Goal: Task Accomplishment & Management: Use online tool/utility

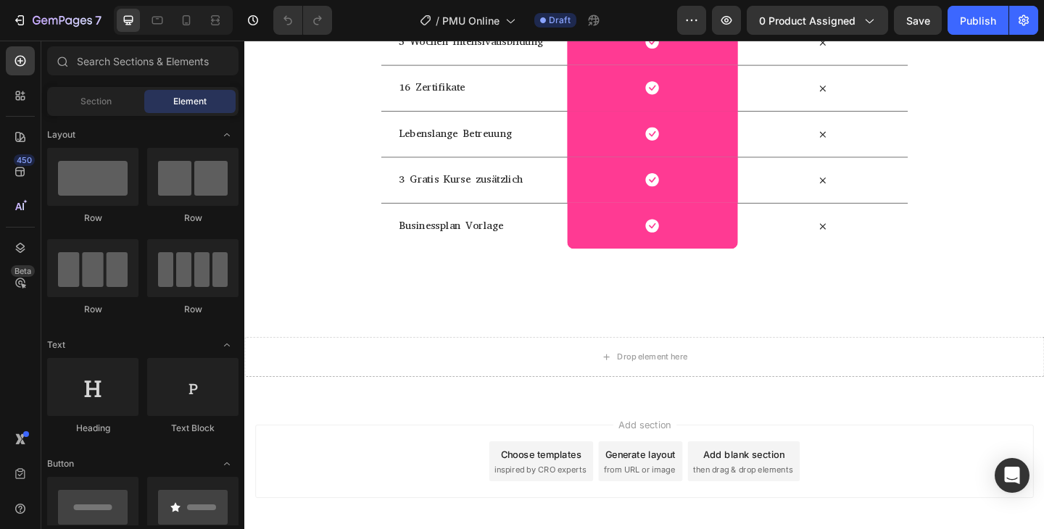
scroll to position [10138, 0]
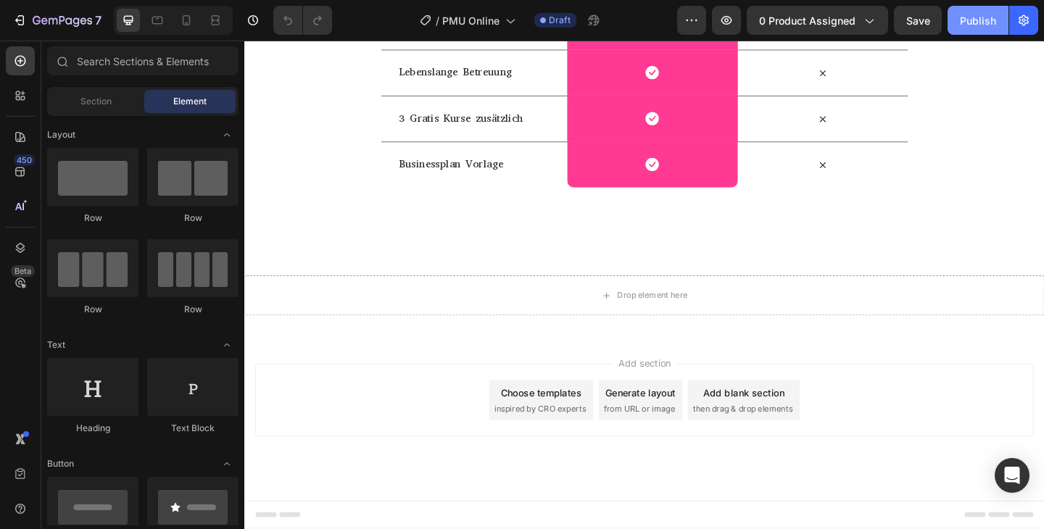
click at [978, 16] on div "Publish" at bounding box center [978, 20] width 36 height 15
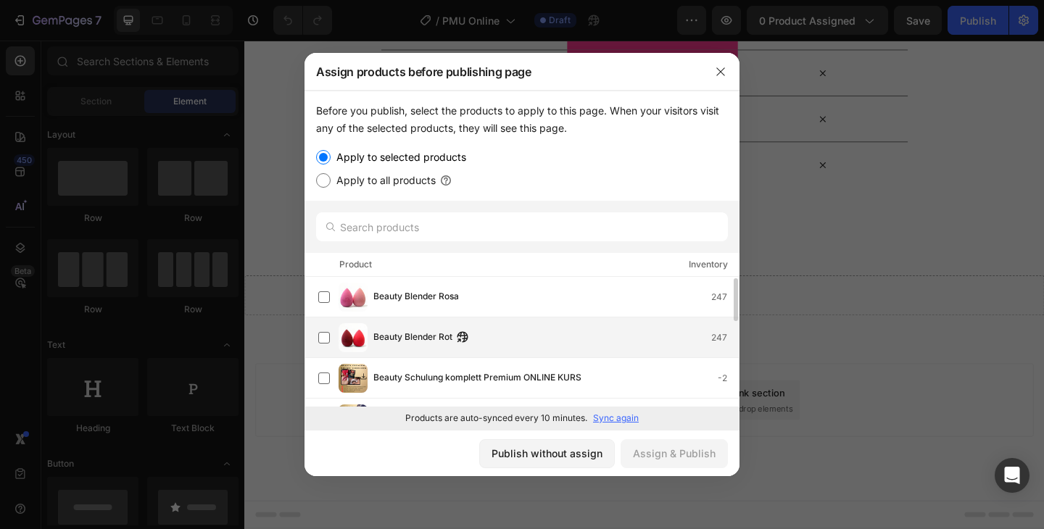
scroll to position [0, 0]
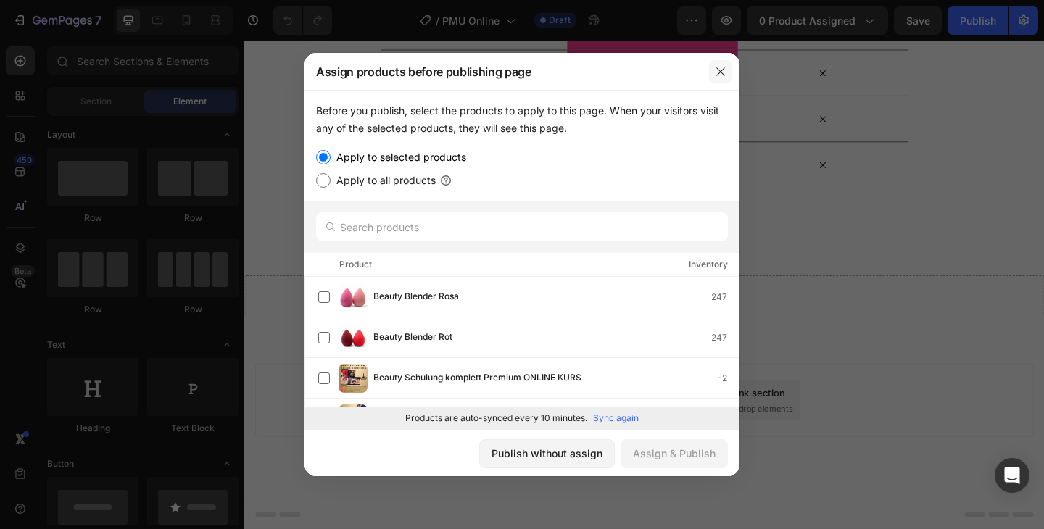
drag, startPoint x: 524, startPoint y: 36, endPoint x: 726, endPoint y: 73, distance: 205.8
click at [726, 73] on icon "button" at bounding box center [721, 72] width 12 height 12
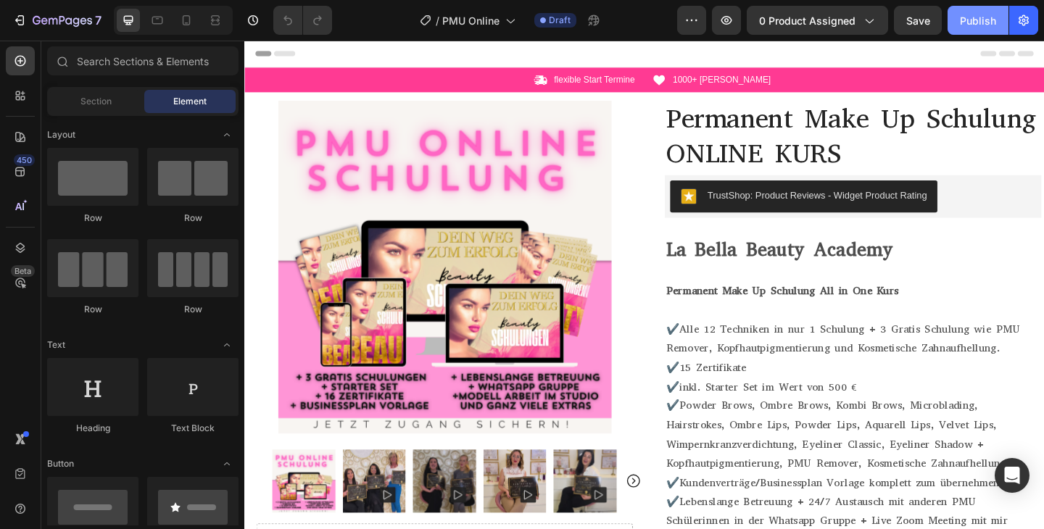
click at [975, 15] on div "Publish" at bounding box center [978, 20] width 36 height 15
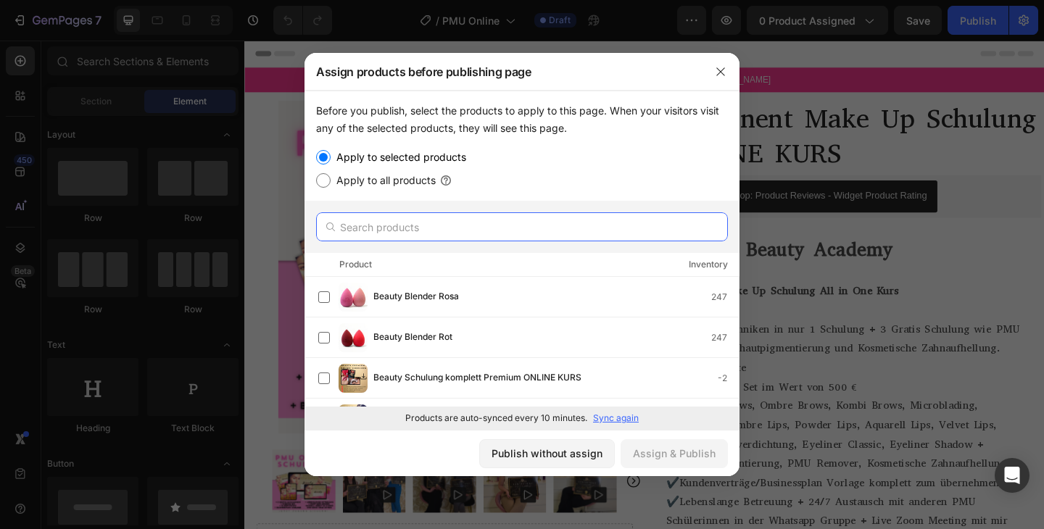
click at [428, 228] on input "text" at bounding box center [522, 226] width 412 height 29
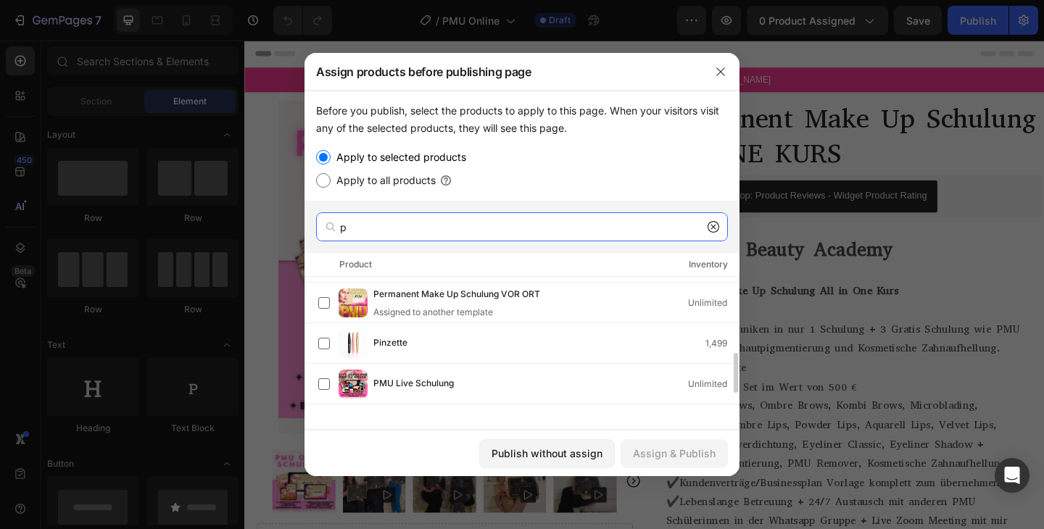
scroll to position [302, 0]
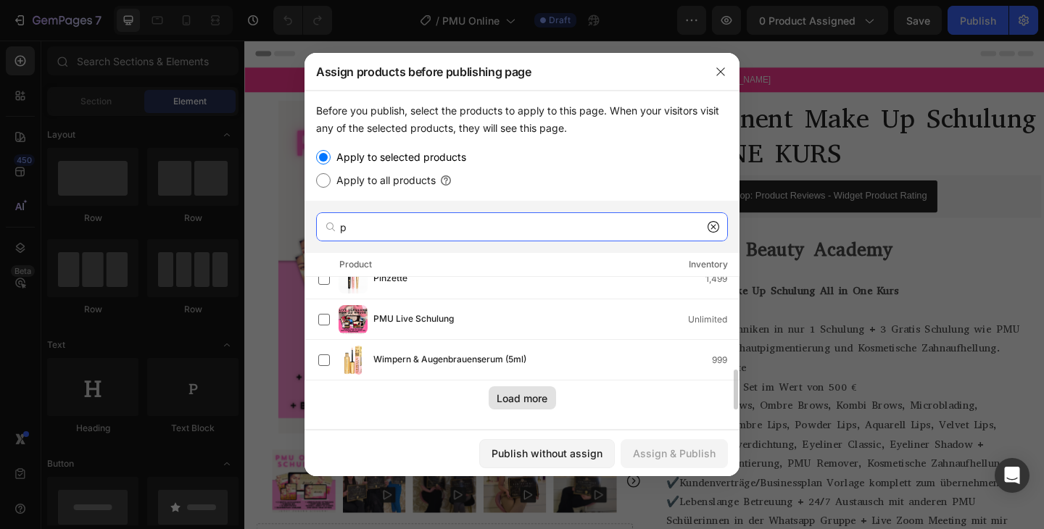
type input "p"
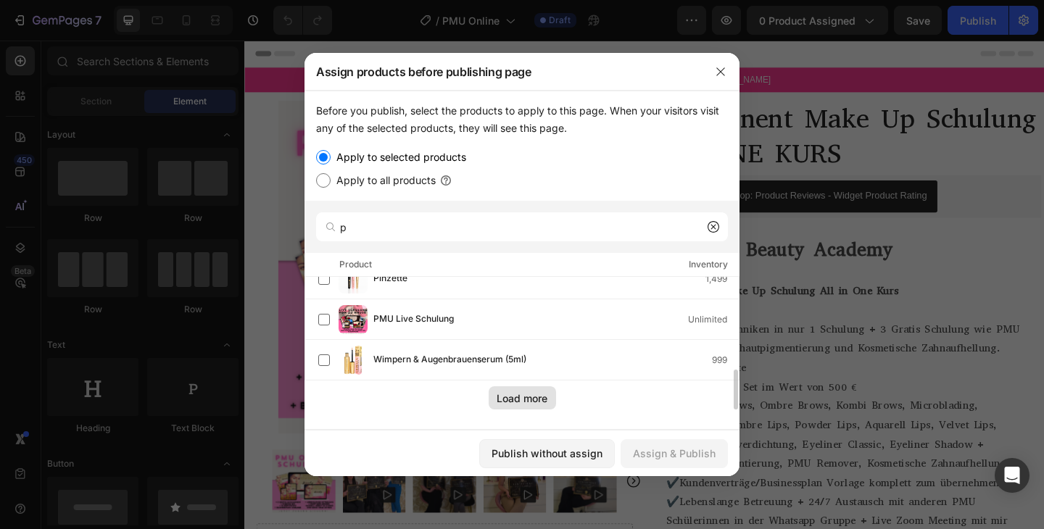
click at [523, 397] on div "Load more" at bounding box center [522, 398] width 51 height 15
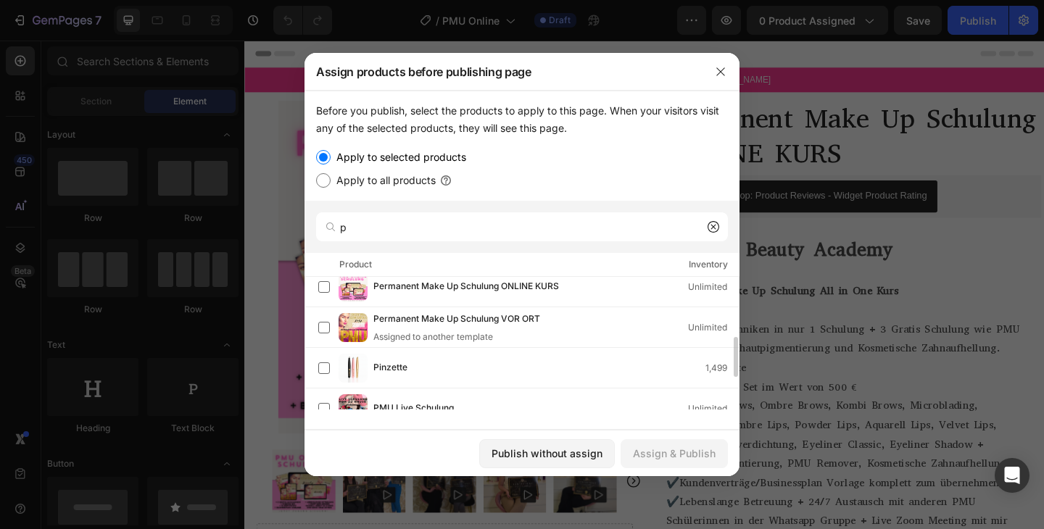
scroll to position [194, 0]
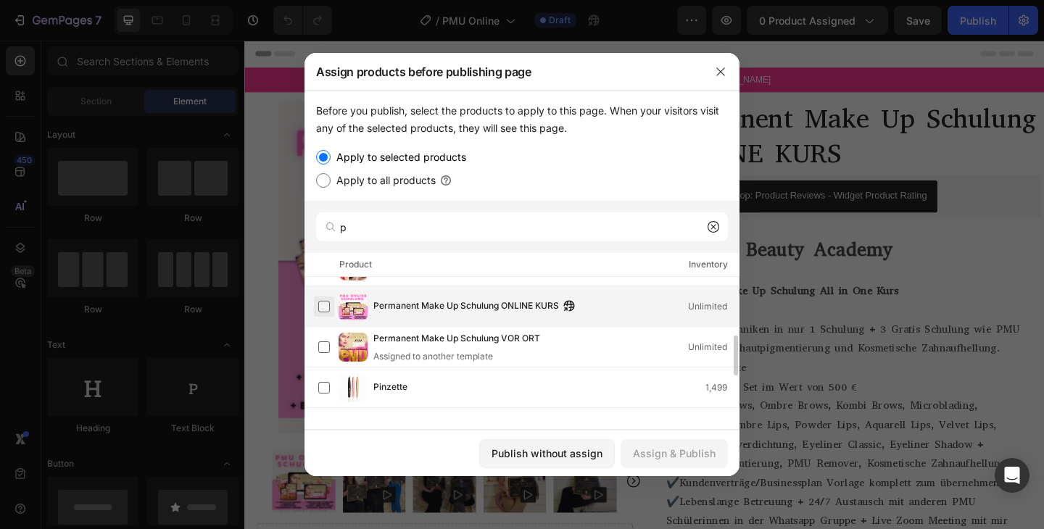
click at [324, 304] on label at bounding box center [324, 307] width 12 height 12
click at [674, 457] on div "Assign & Publish" at bounding box center [674, 453] width 83 height 15
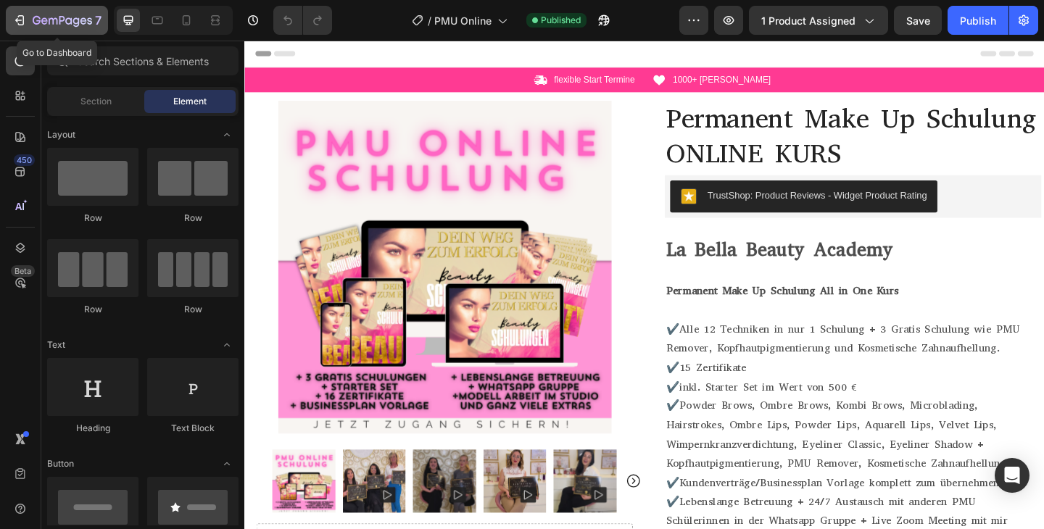
click at [34, 24] on icon "button" at bounding box center [62, 21] width 59 height 12
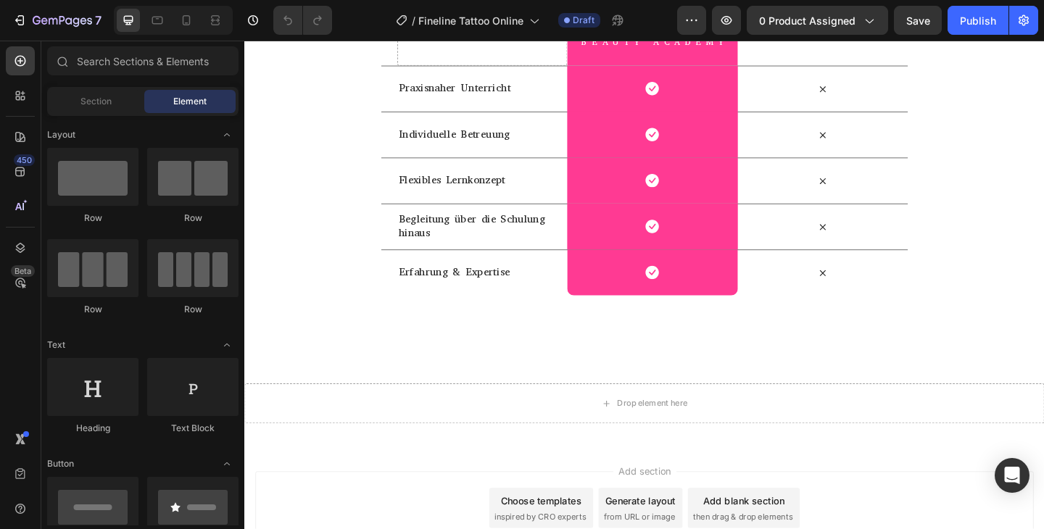
scroll to position [7735, 0]
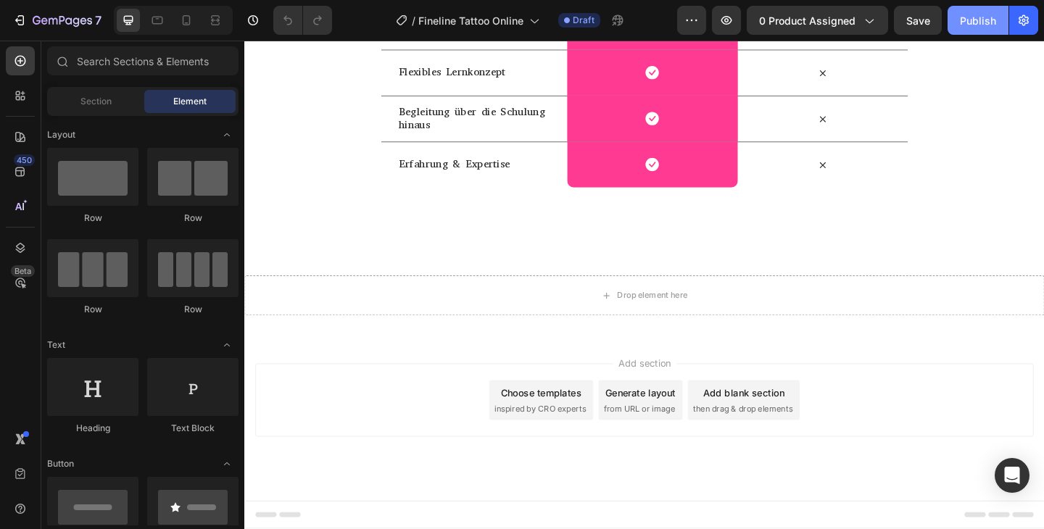
click at [979, 29] on button "Publish" at bounding box center [978, 20] width 61 height 29
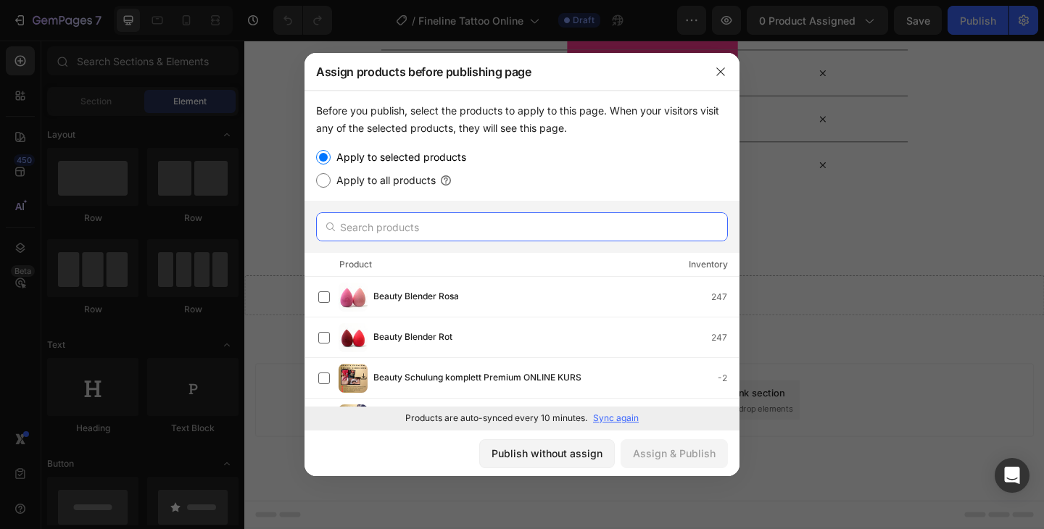
click at [403, 219] on input "text" at bounding box center [522, 226] width 412 height 29
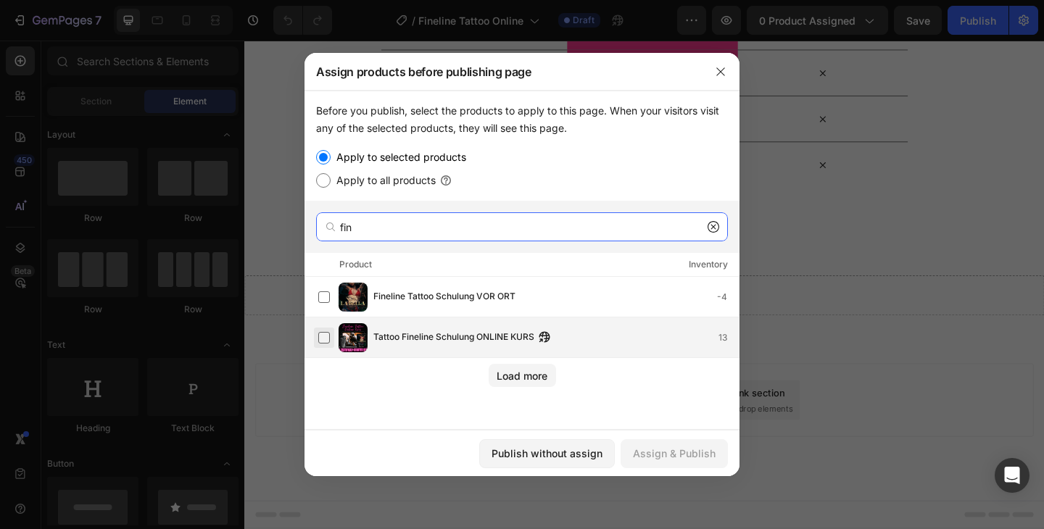
type input "fin"
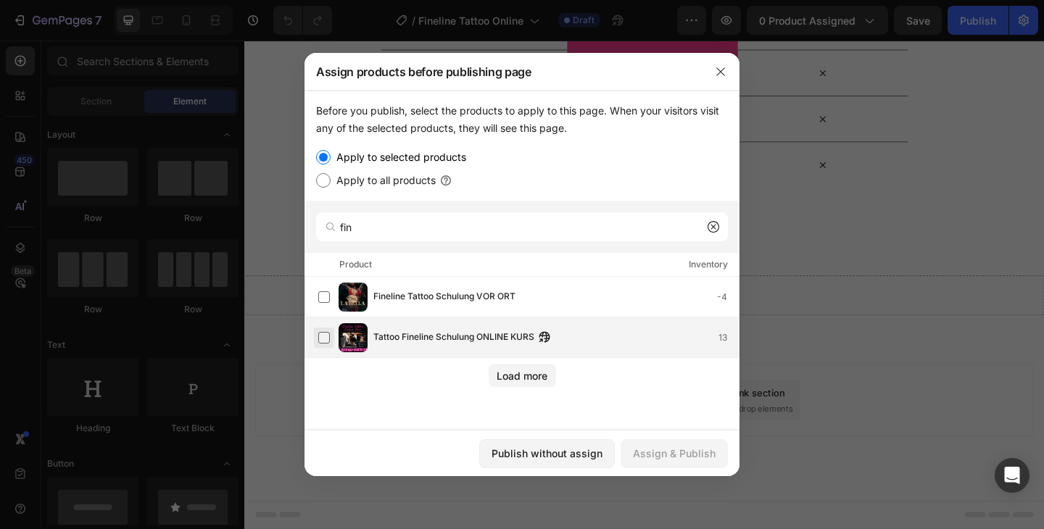
click at [322, 335] on label at bounding box center [324, 338] width 12 height 12
click at [670, 453] on div "Assign & Publish" at bounding box center [674, 453] width 83 height 15
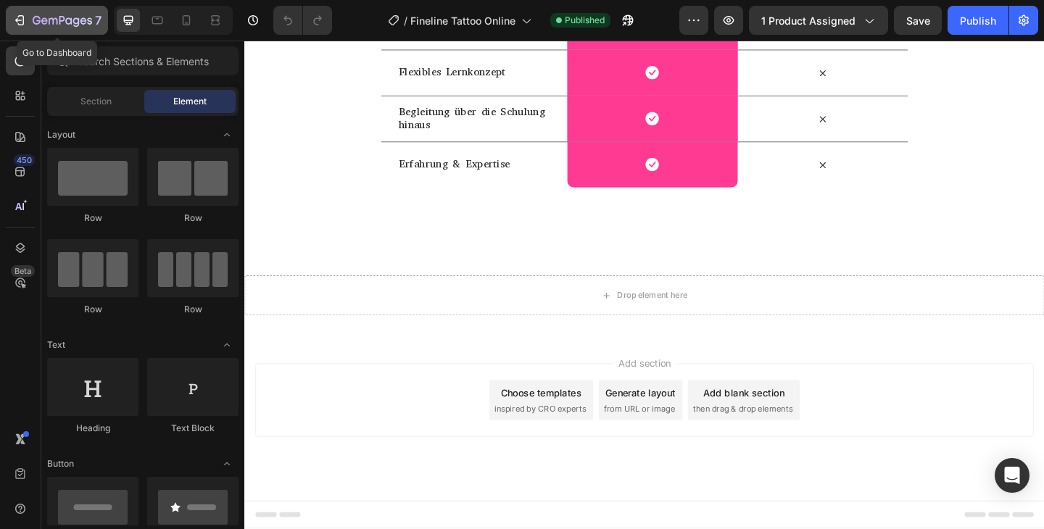
click at [15, 23] on icon "button" at bounding box center [19, 20] width 15 height 15
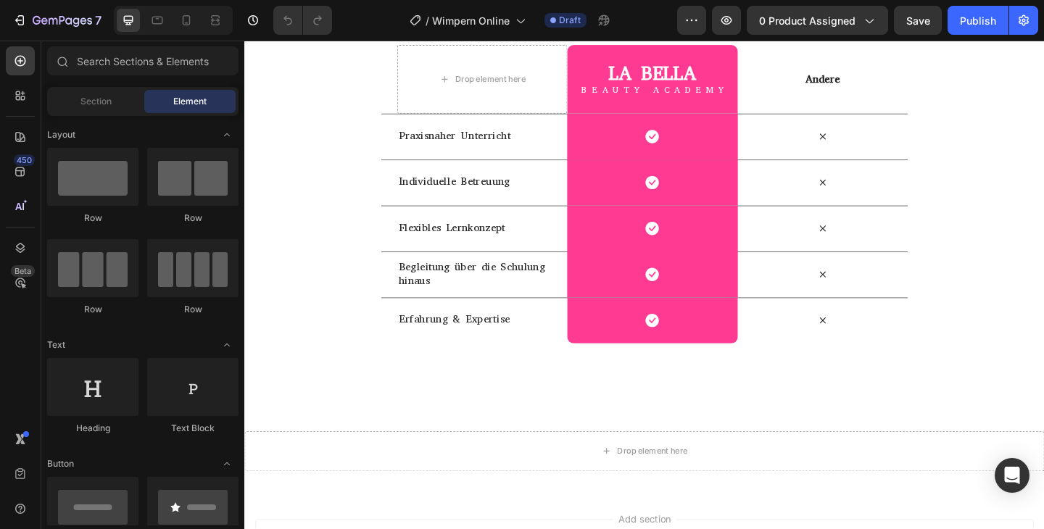
scroll to position [7437, 0]
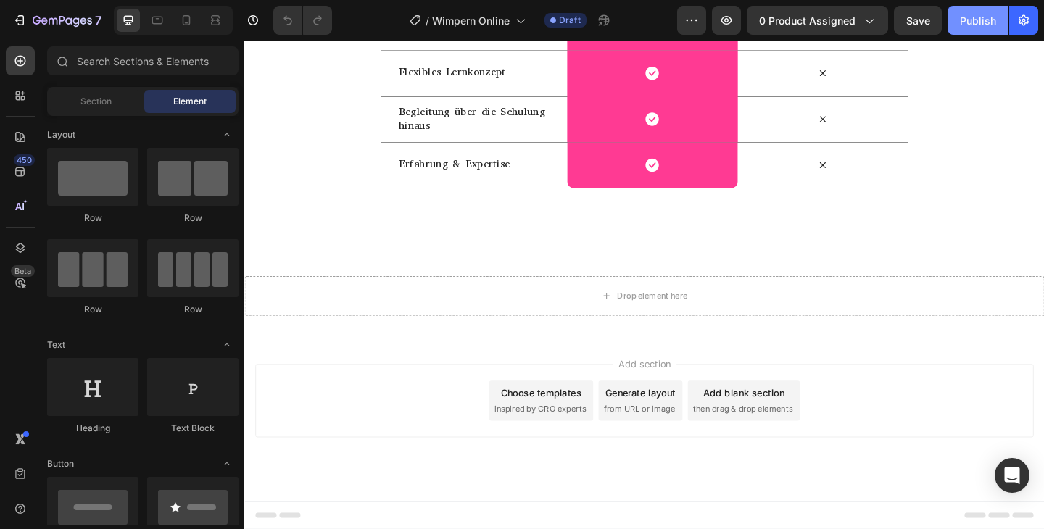
click at [973, 14] on div "Publish" at bounding box center [978, 20] width 36 height 15
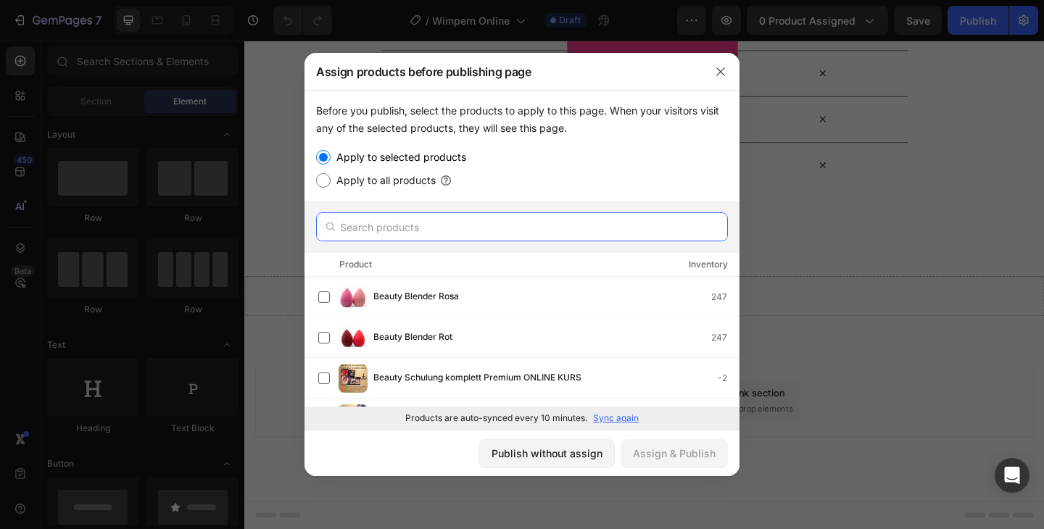
click at [534, 231] on input "text" at bounding box center [522, 226] width 412 height 29
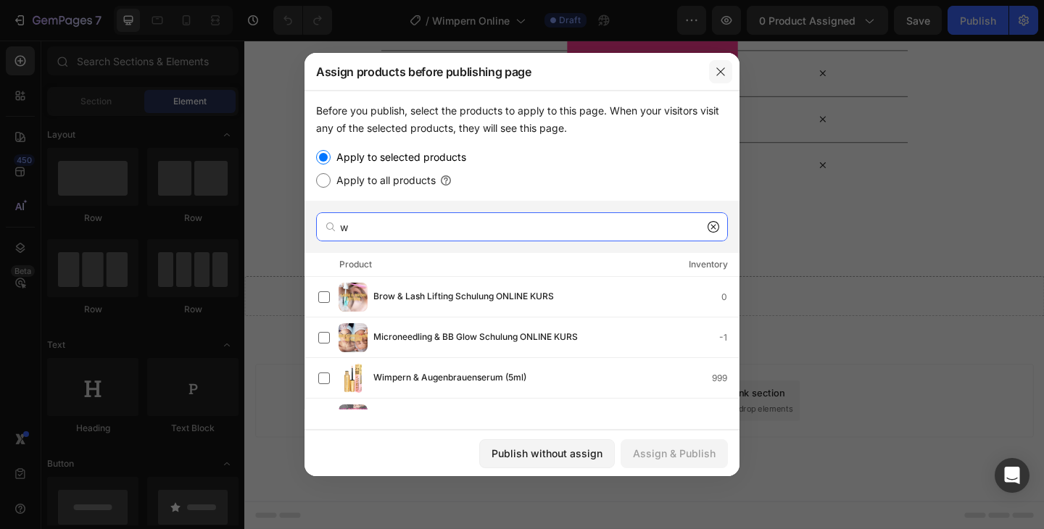
type input "w"
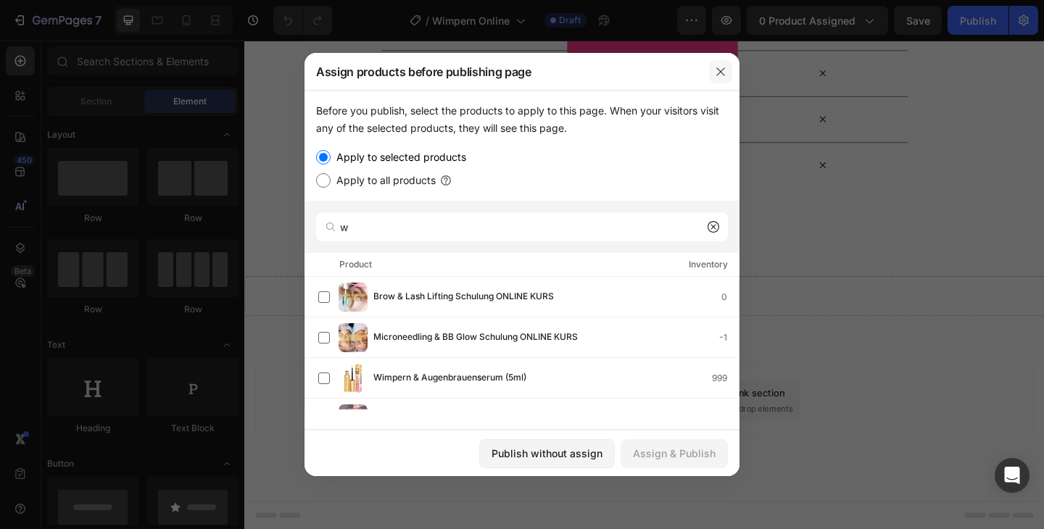
click at [724, 73] on icon "button" at bounding box center [721, 72] width 12 height 12
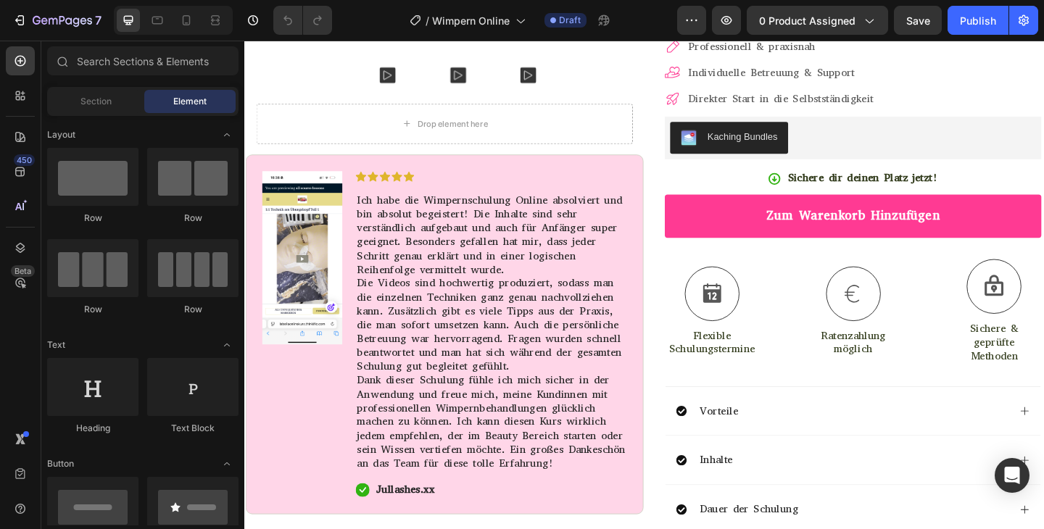
scroll to position [0, 0]
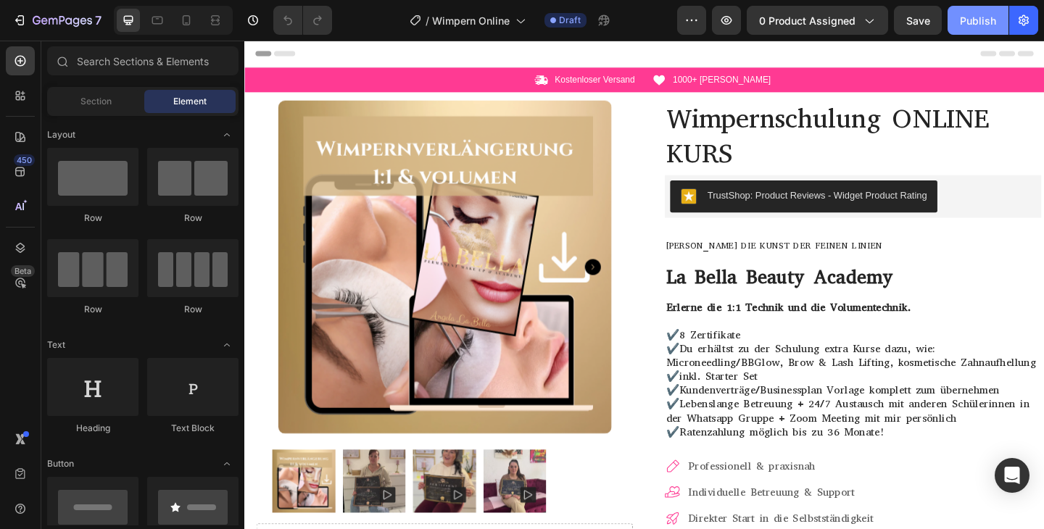
click at [966, 34] on button "Publish" at bounding box center [978, 20] width 61 height 29
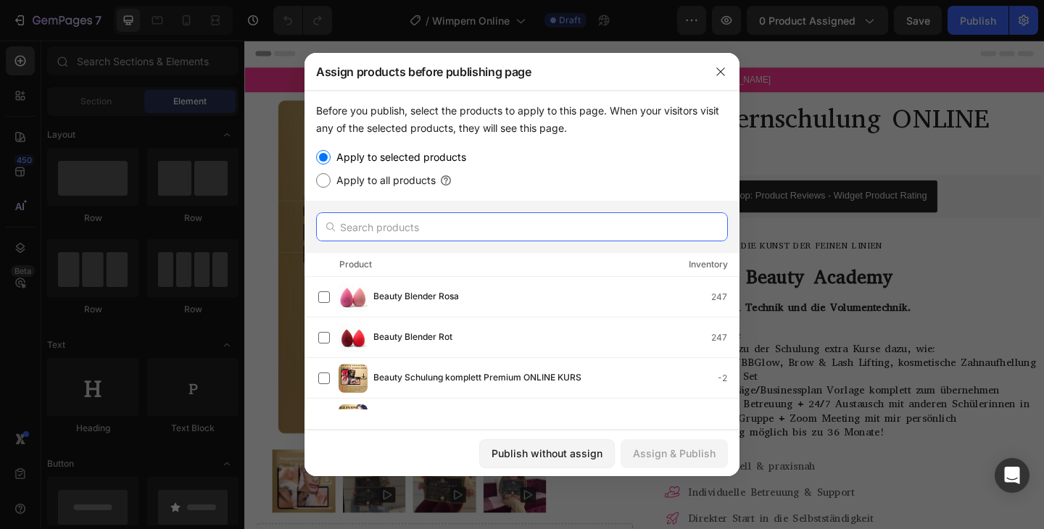
click at [427, 219] on input "text" at bounding box center [522, 226] width 412 height 29
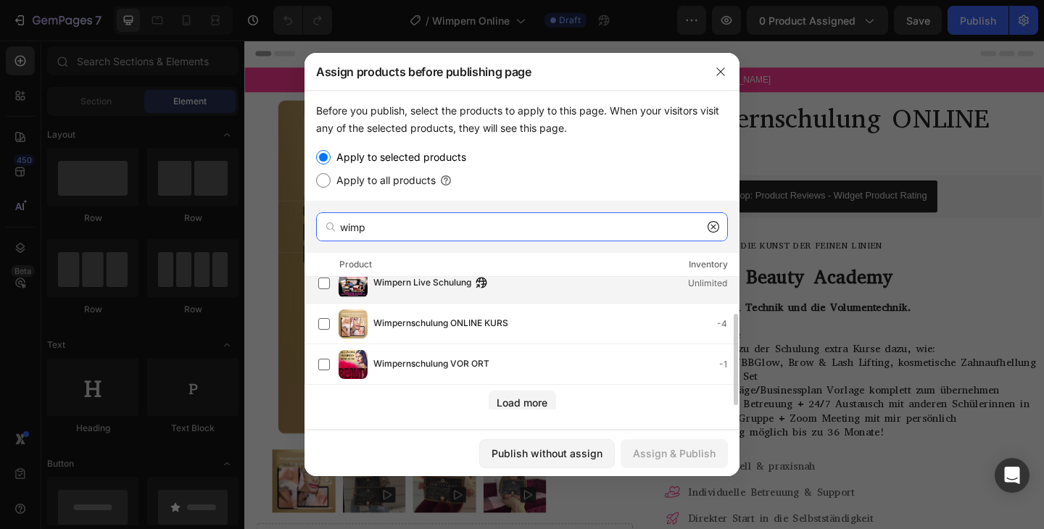
scroll to position [54, 0]
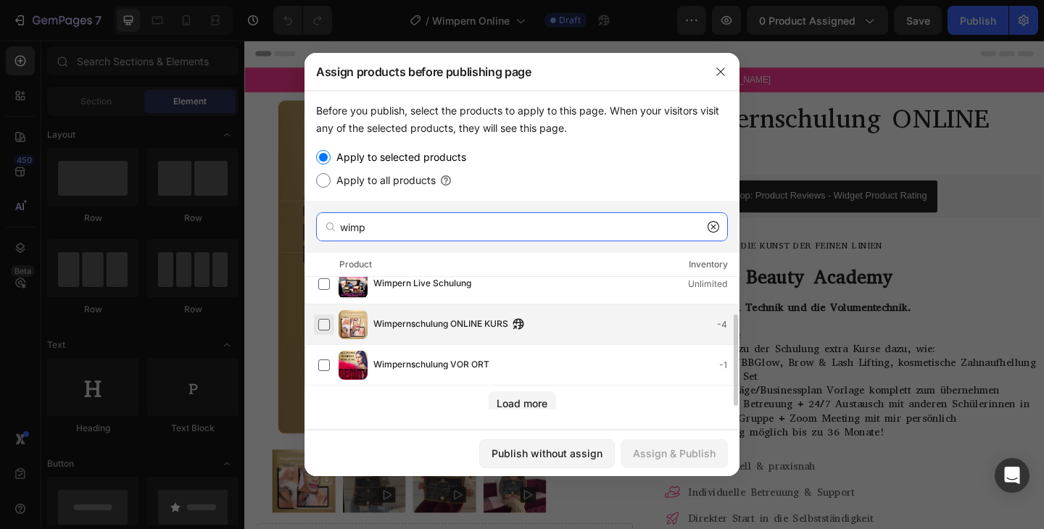
type input "wimp"
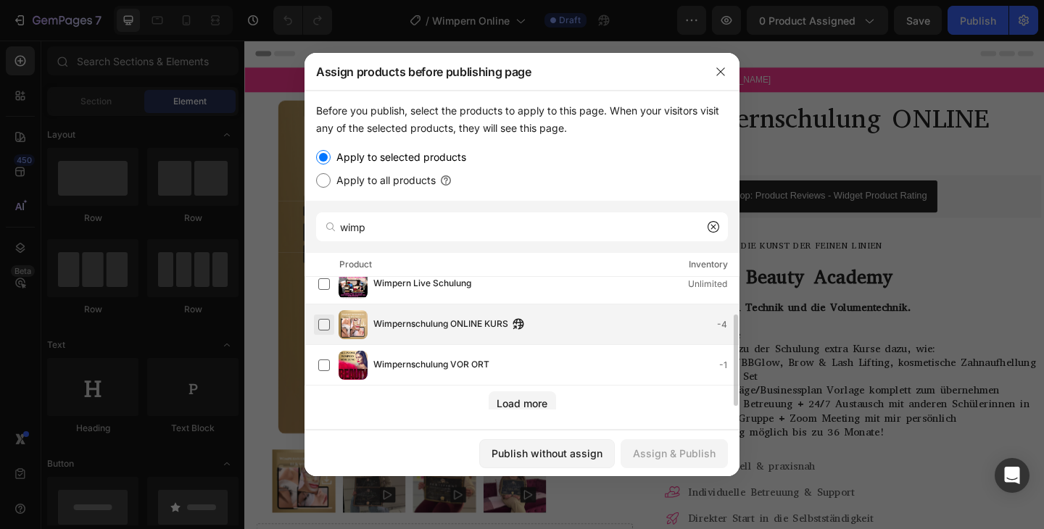
click at [323, 327] on label at bounding box center [324, 325] width 12 height 12
click at [667, 450] on div "Assign & Publish" at bounding box center [674, 453] width 83 height 15
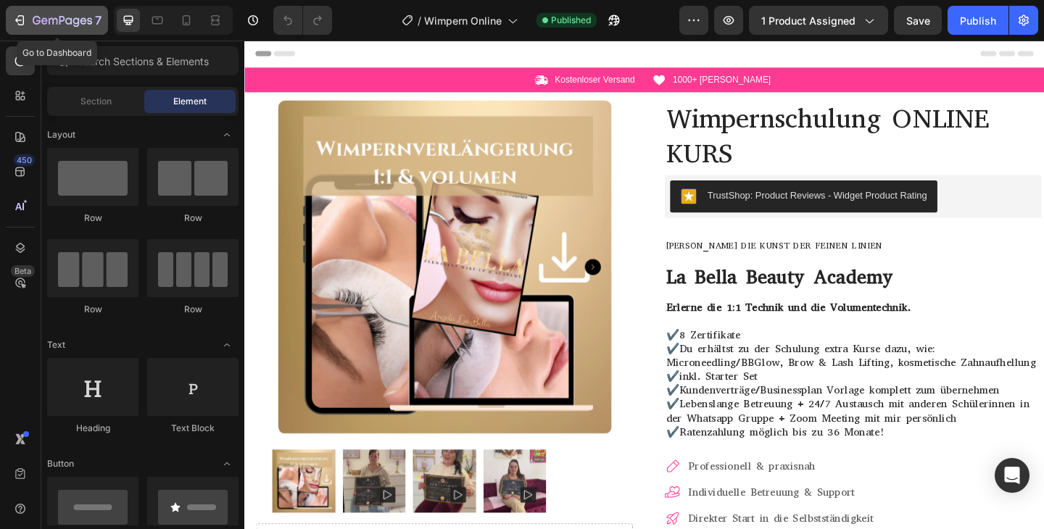
click at [36, 23] on icon "button" at bounding box center [37, 20] width 8 height 9
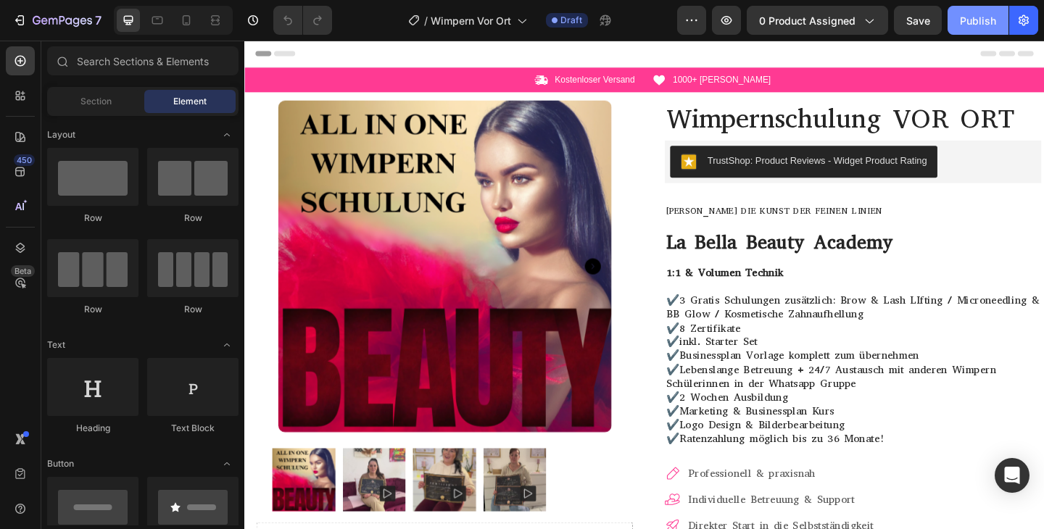
click at [975, 19] on div "Publish" at bounding box center [978, 20] width 36 height 15
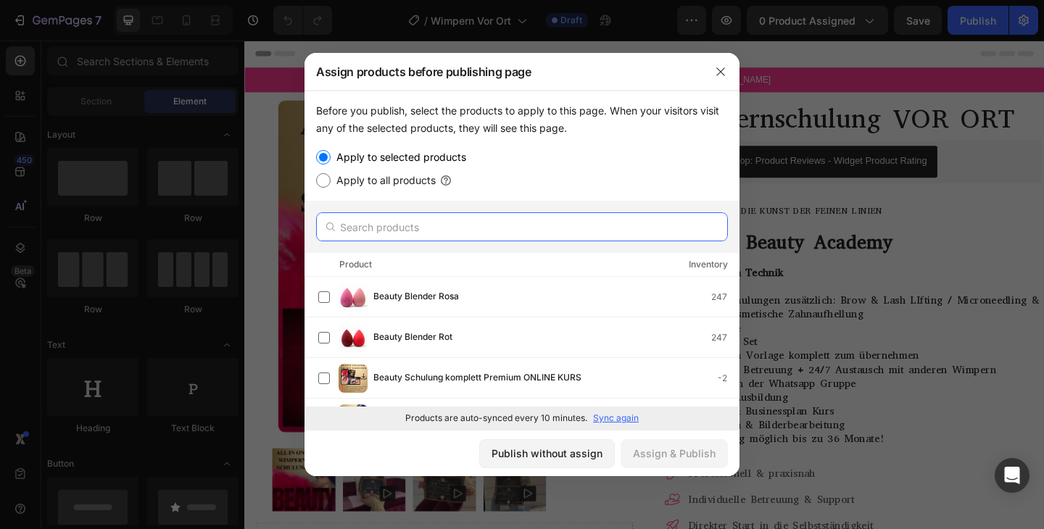
click at [428, 218] on input "text" at bounding box center [522, 226] width 412 height 29
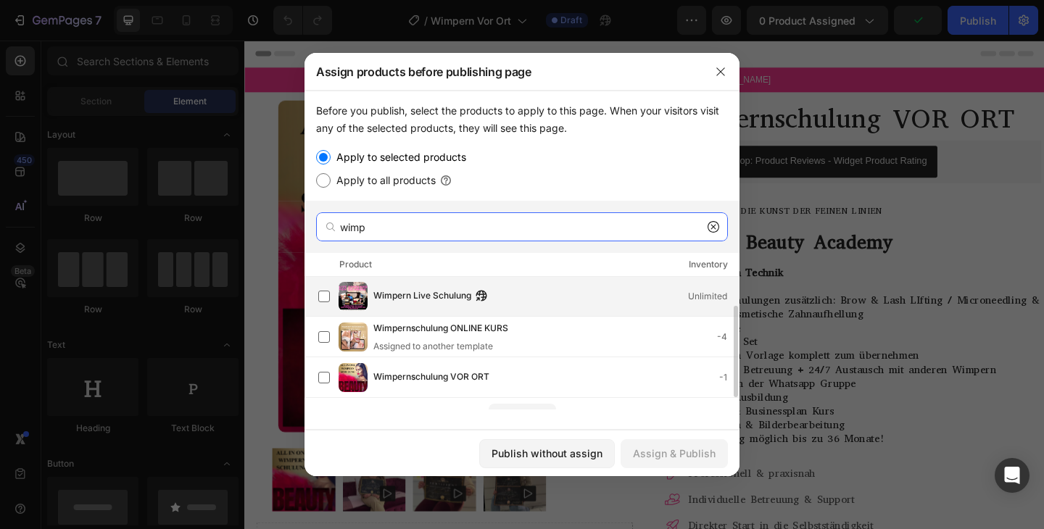
scroll to position [59, 0]
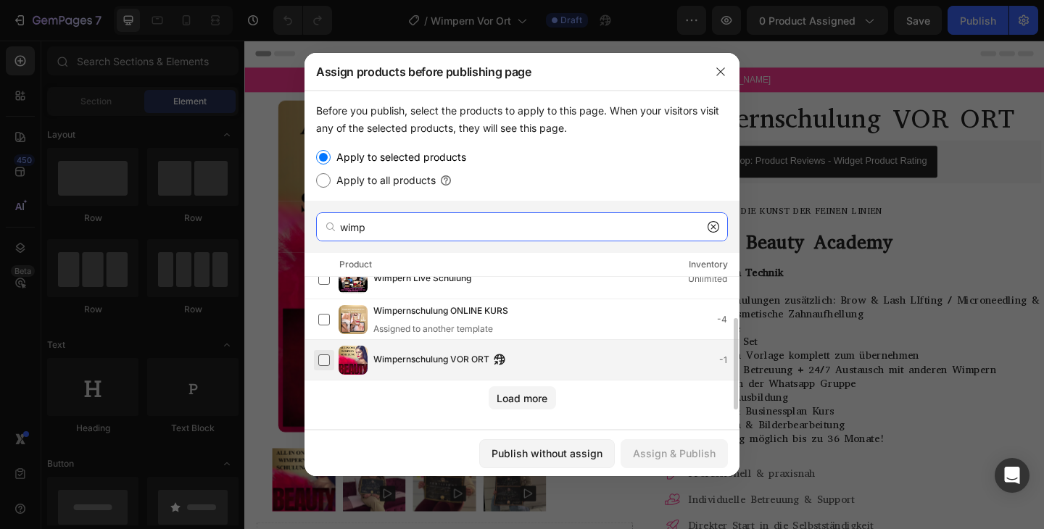
type input "wimp"
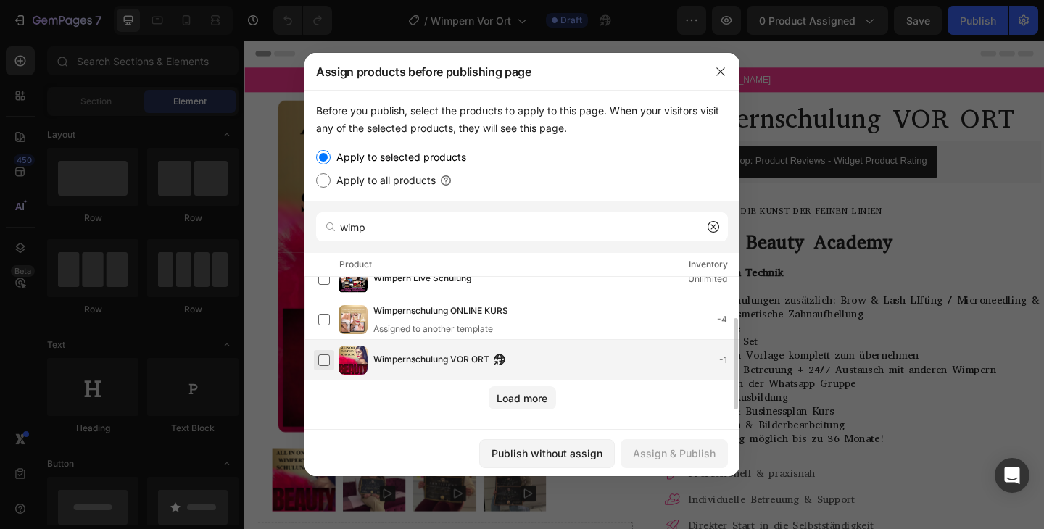
click at [318, 361] on label at bounding box center [324, 361] width 12 height 12
click at [664, 455] on div "Assign & Publish" at bounding box center [674, 453] width 83 height 15
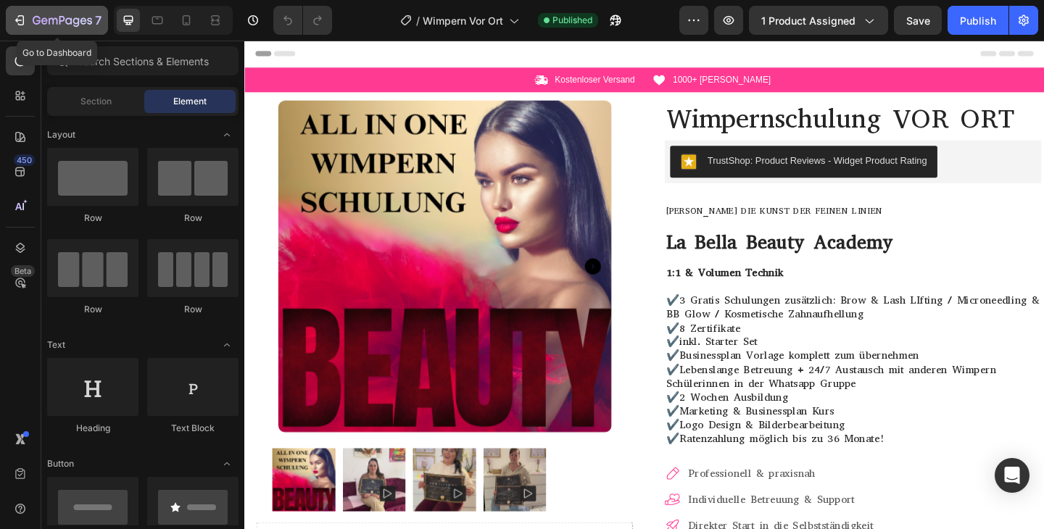
click at [25, 21] on icon "button" at bounding box center [19, 20] width 15 height 15
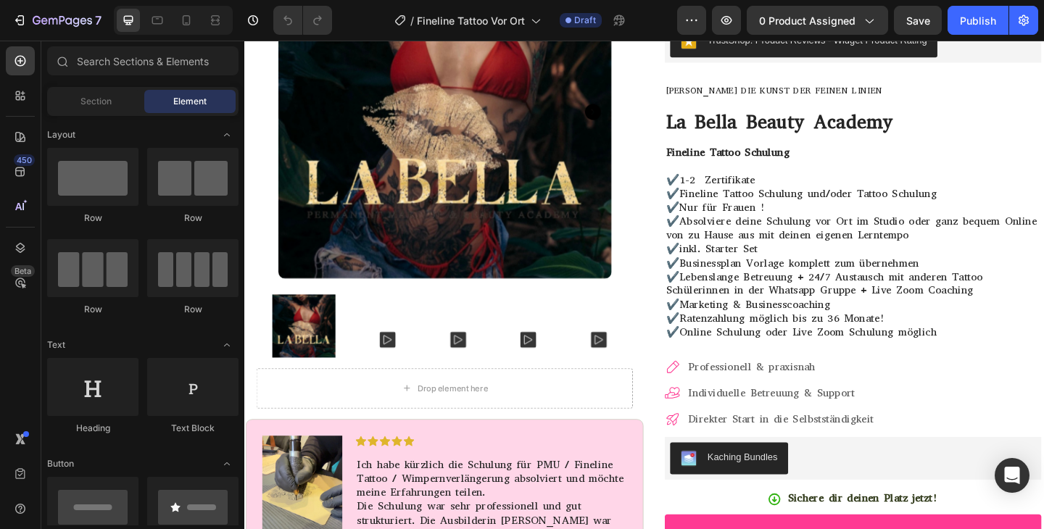
scroll to position [170, 0]
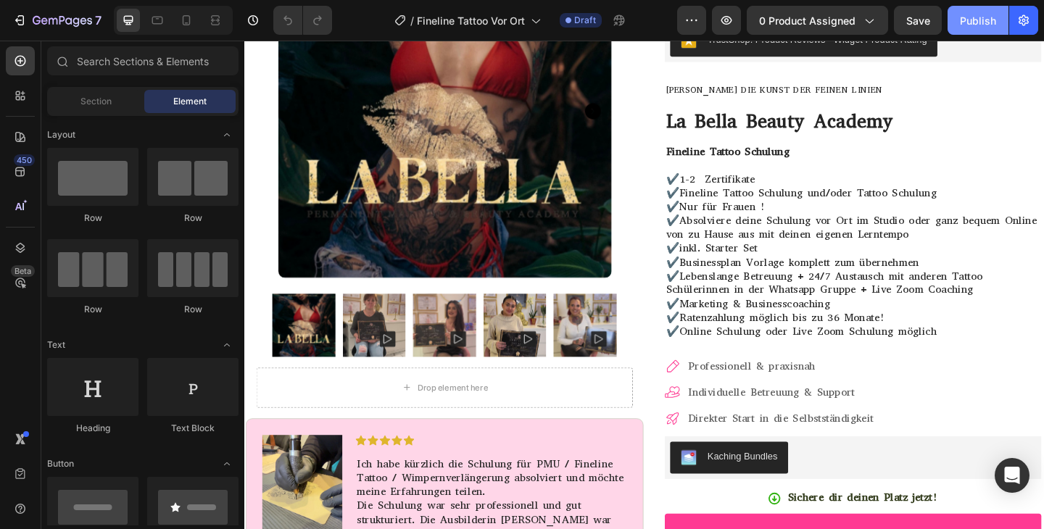
click at [992, 20] on div "Publish" at bounding box center [978, 20] width 36 height 15
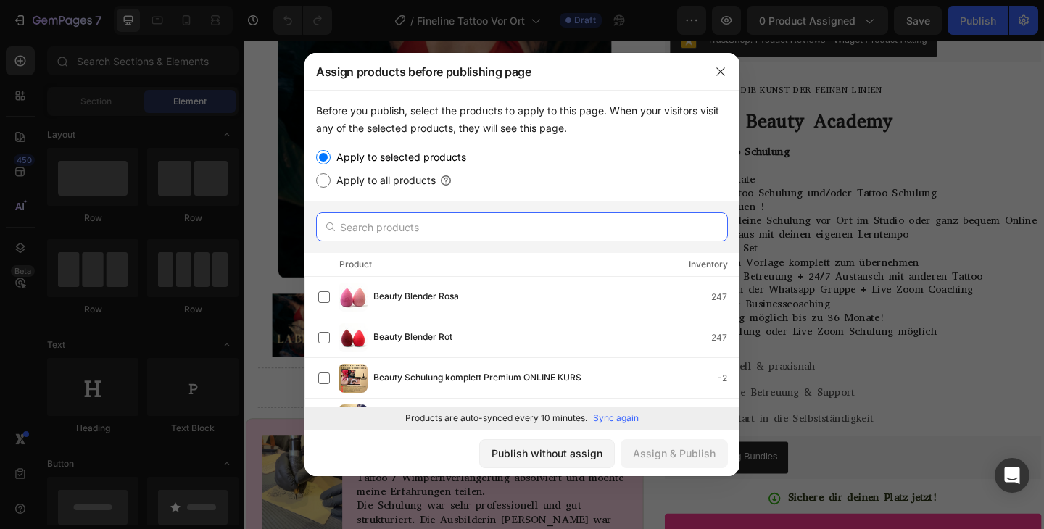
click at [453, 231] on input "text" at bounding box center [522, 226] width 412 height 29
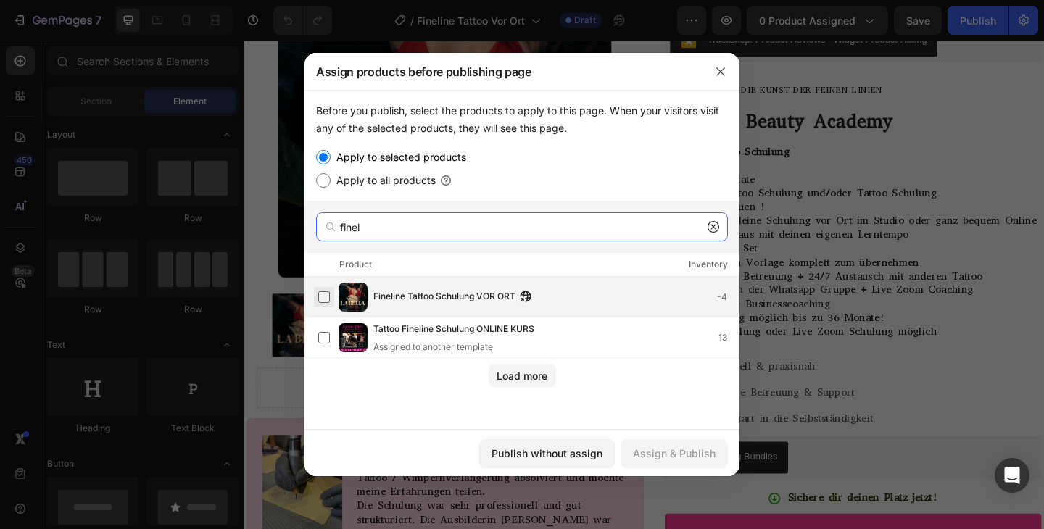
type input "finel"
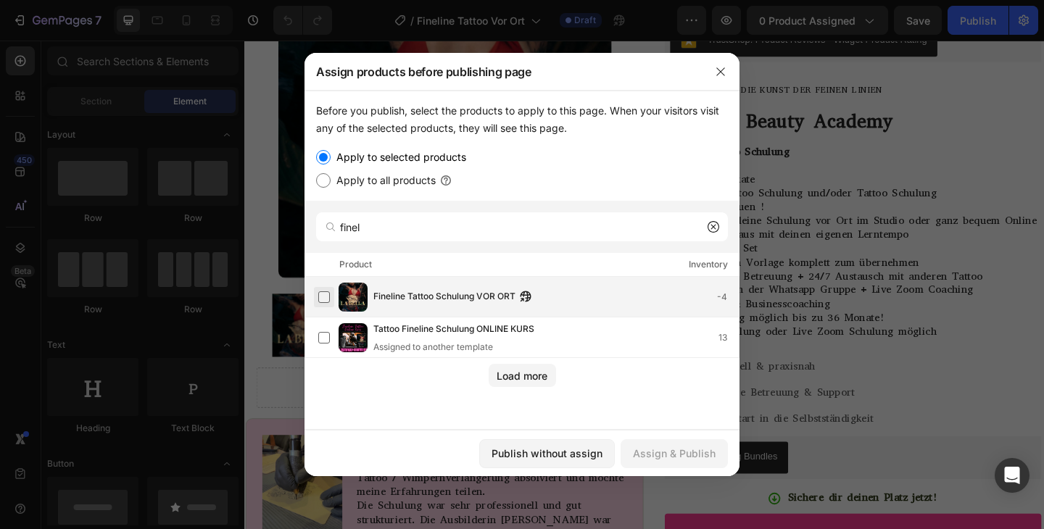
click at [328, 292] on label at bounding box center [324, 298] width 12 height 12
click at [651, 450] on div "Assign & Publish" at bounding box center [674, 453] width 83 height 15
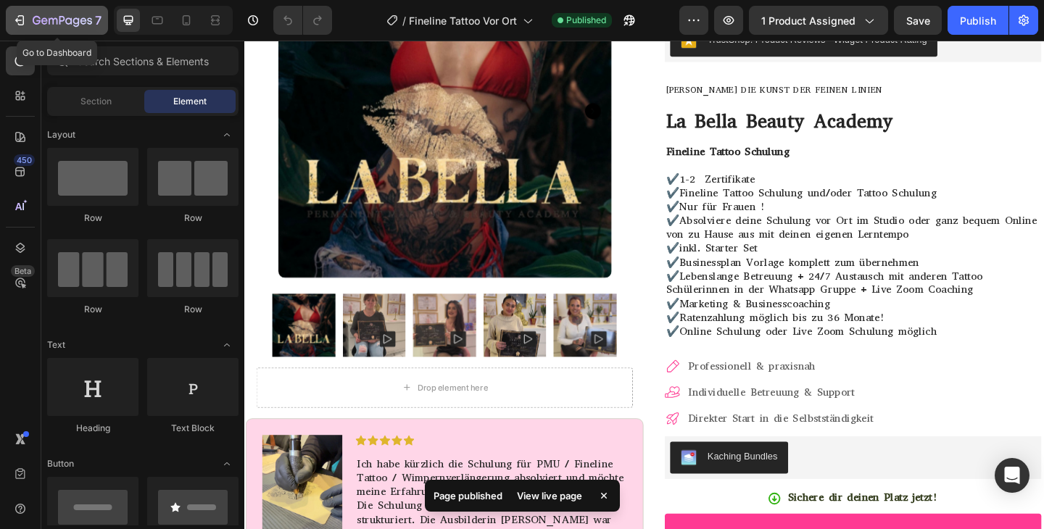
click at [36, 12] on div "7" at bounding box center [67, 20] width 69 height 17
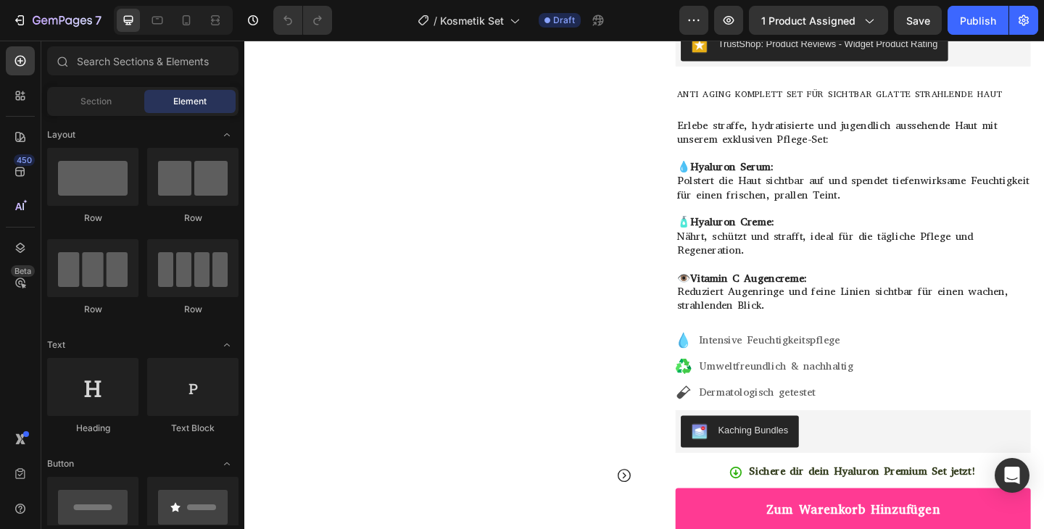
scroll to position [152, 0]
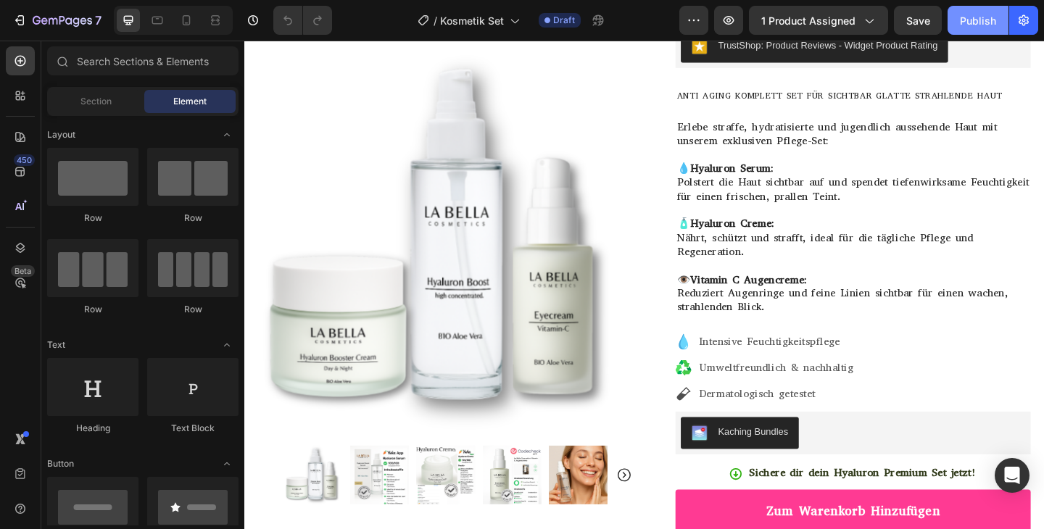
click at [975, 20] on div "Publish" at bounding box center [978, 20] width 36 height 15
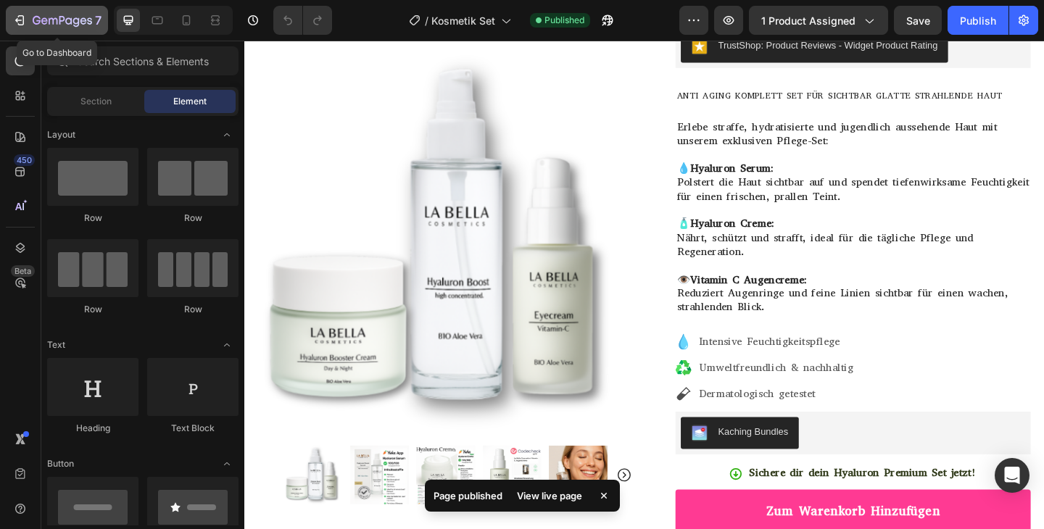
click at [19, 23] on icon "button" at bounding box center [19, 20] width 15 height 15
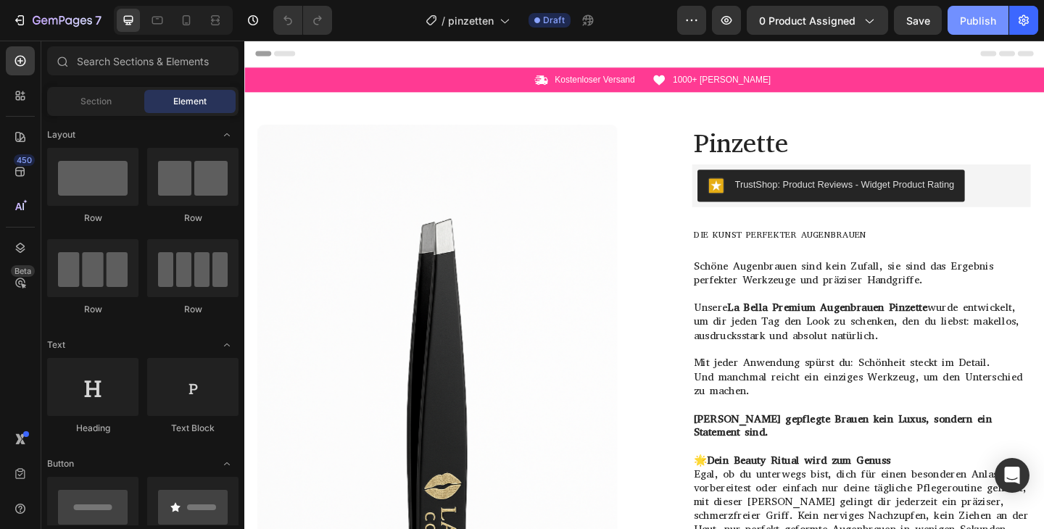
click at [967, 20] on div "Publish" at bounding box center [978, 20] width 36 height 15
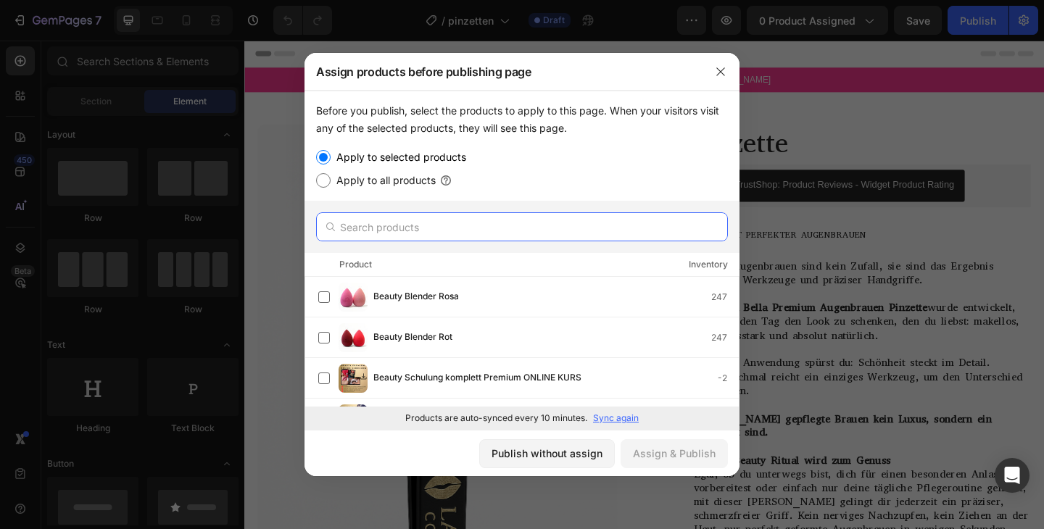
click at [505, 215] on input "text" at bounding box center [522, 226] width 412 height 29
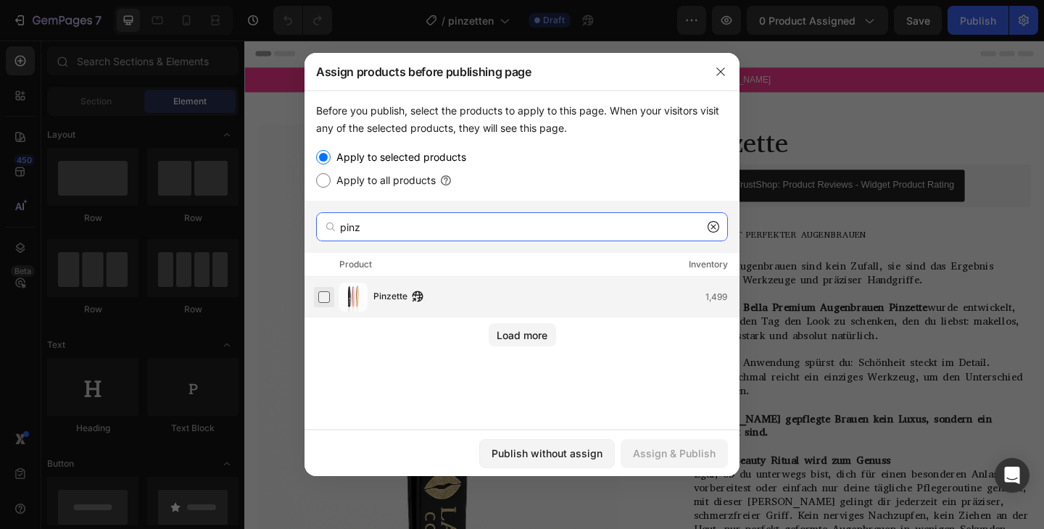
type input "pinz"
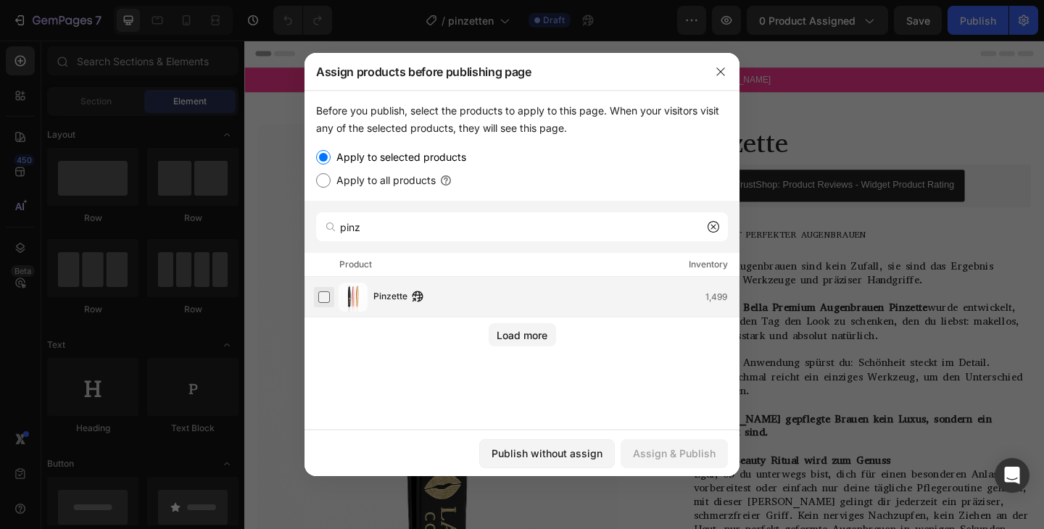
click at [330, 299] on label at bounding box center [324, 298] width 12 height 12
click at [696, 452] on div "Assign & Publish" at bounding box center [674, 453] width 83 height 15
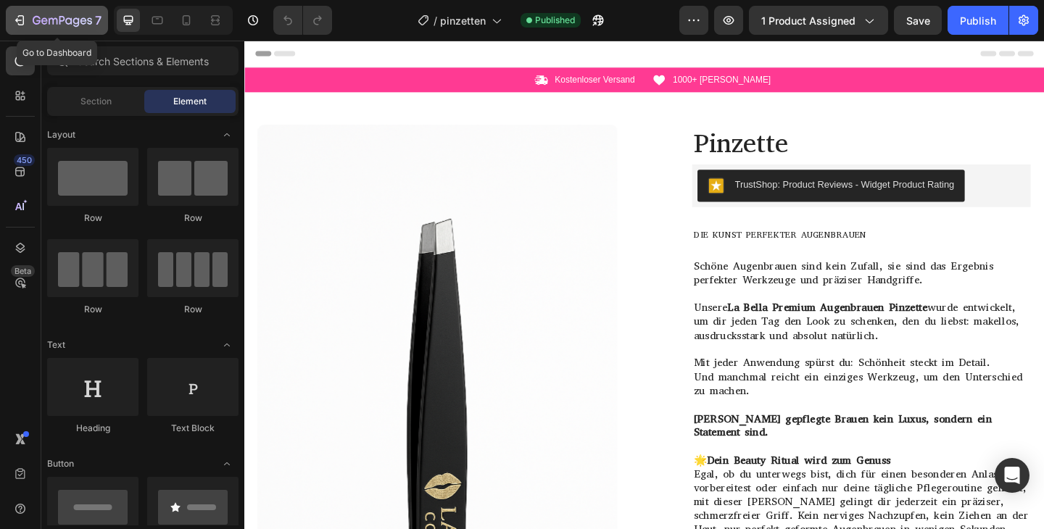
click at [54, 33] on button "7" at bounding box center [57, 20] width 102 height 29
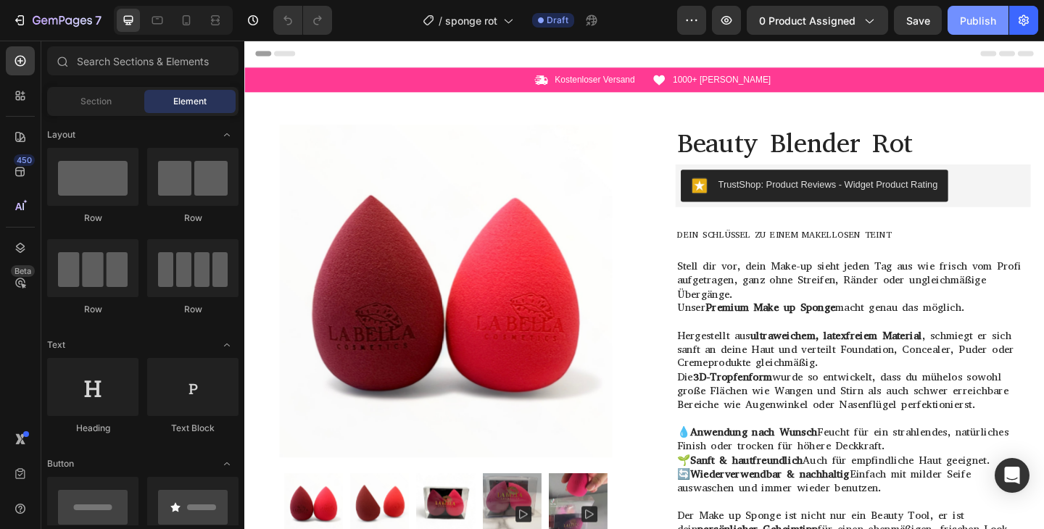
click at [960, 27] on button "Publish" at bounding box center [978, 20] width 61 height 29
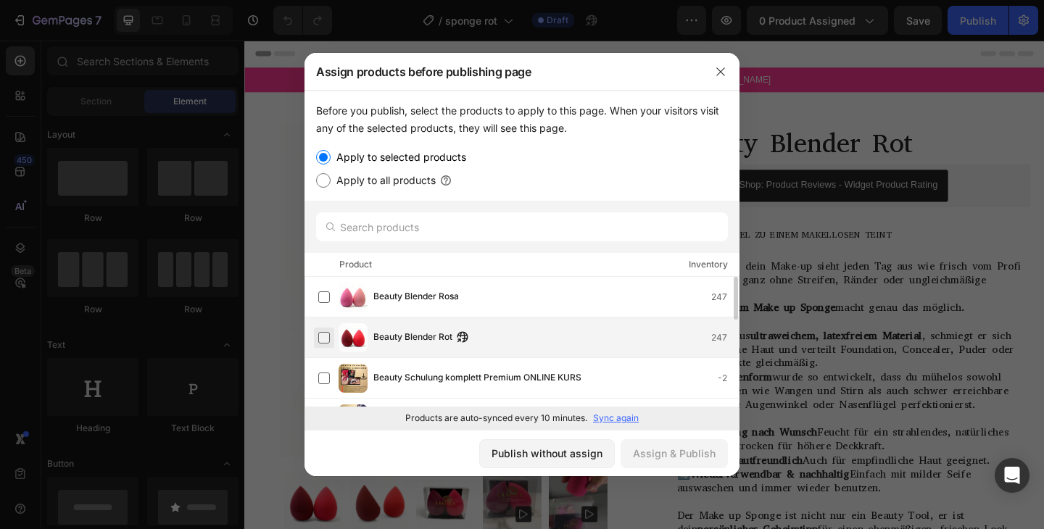
click at [325, 337] on label at bounding box center [324, 338] width 12 height 12
click at [651, 450] on div "Assign & Publish" at bounding box center [674, 453] width 83 height 15
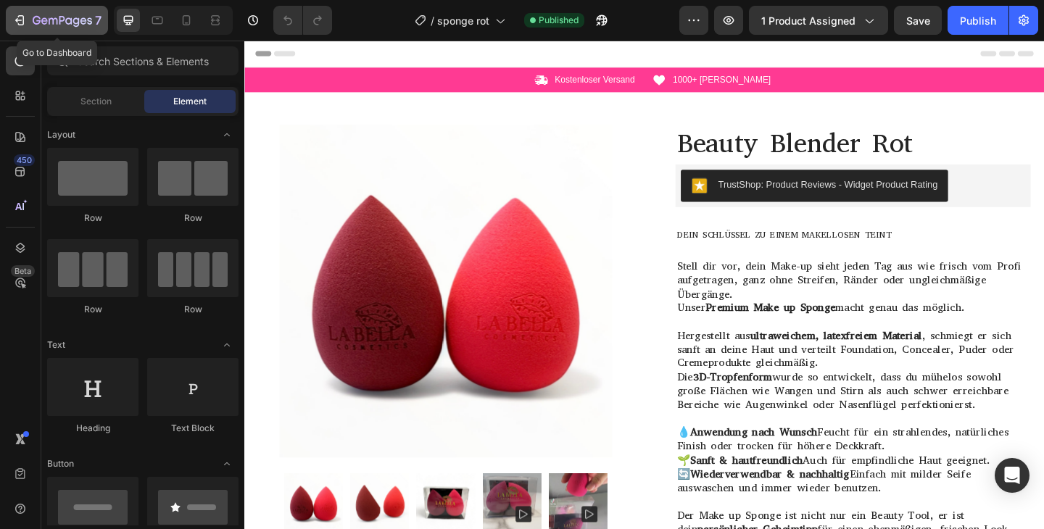
click at [38, 15] on icon "button" at bounding box center [62, 21] width 59 height 12
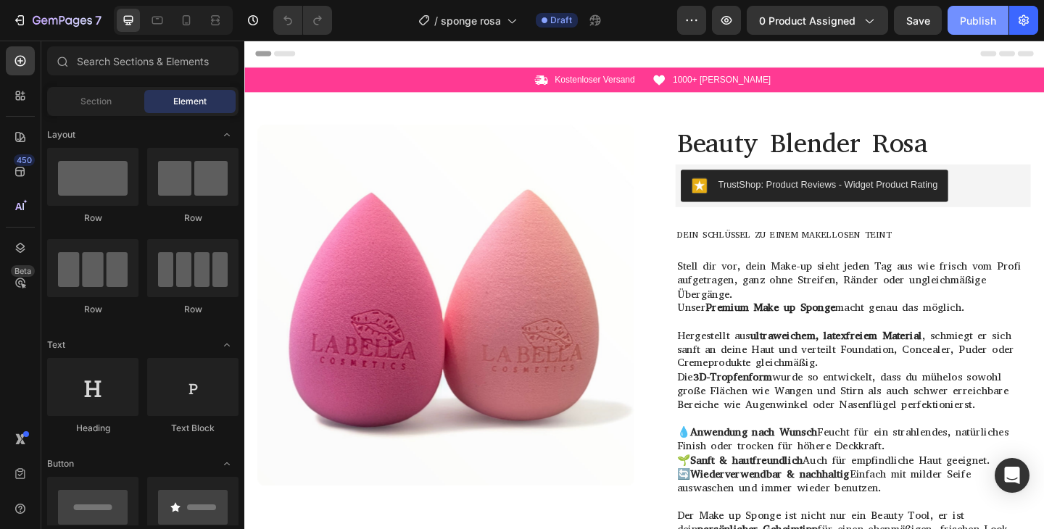
click at [975, 22] on div "Publish" at bounding box center [978, 20] width 36 height 15
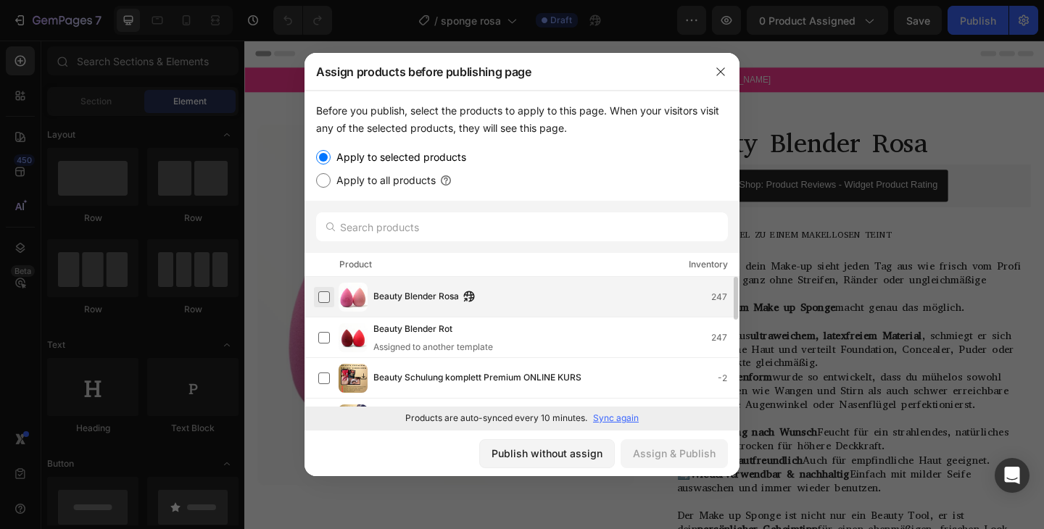
click at [329, 300] on label at bounding box center [324, 298] width 12 height 12
click at [656, 462] on button "Assign & Publish" at bounding box center [674, 454] width 107 height 29
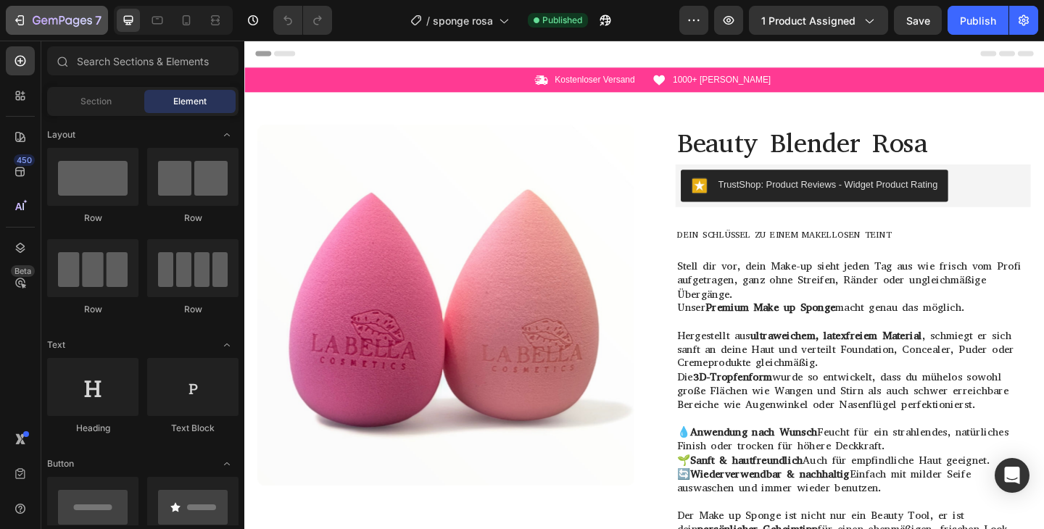
click at [14, 28] on div "7" at bounding box center [56, 20] width 89 height 17
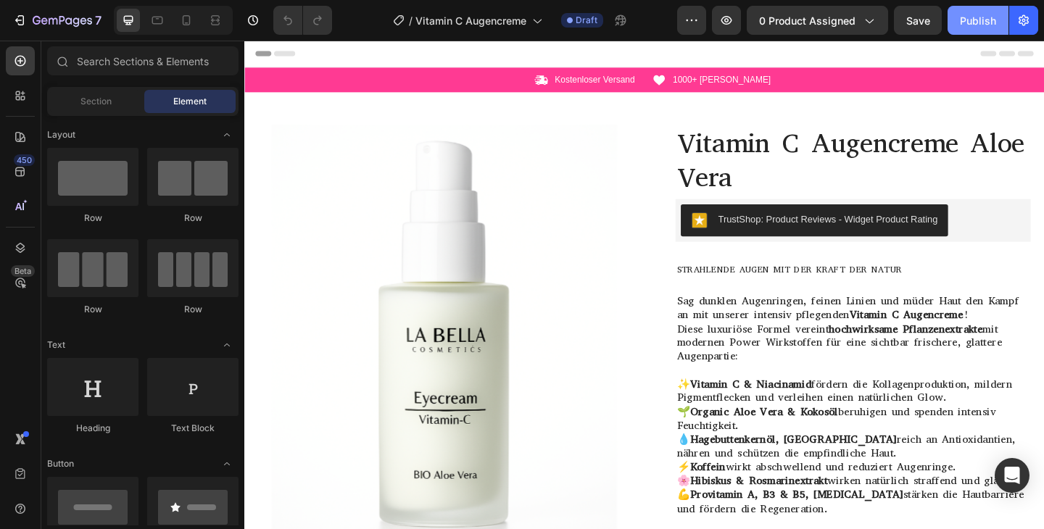
click at [972, 24] on div "Publish" at bounding box center [978, 20] width 36 height 15
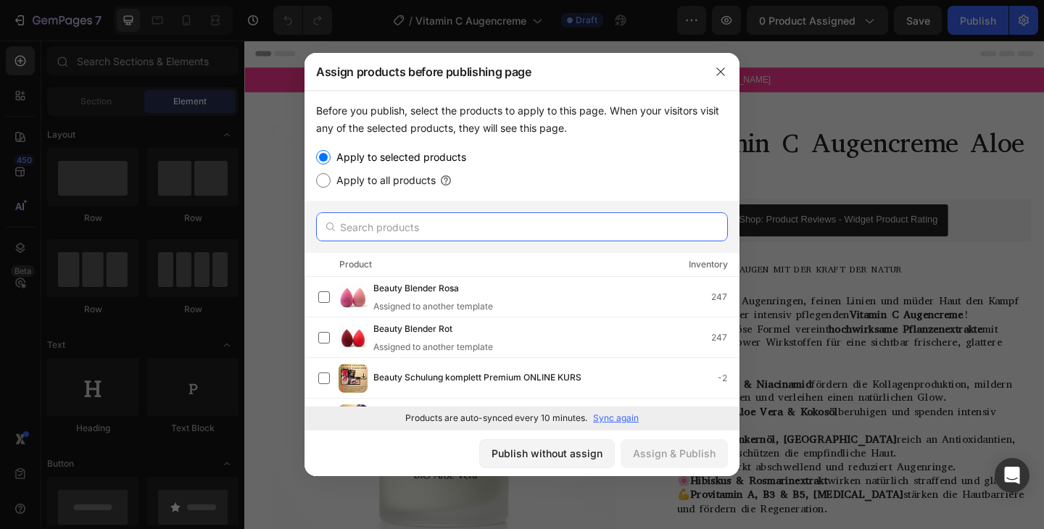
click at [381, 231] on input "text" at bounding box center [522, 226] width 412 height 29
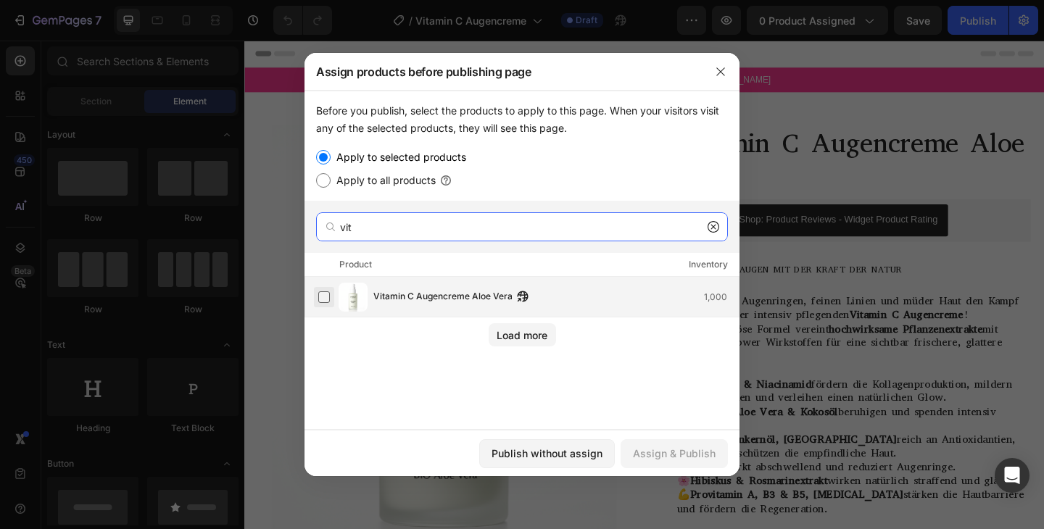
type input "vit"
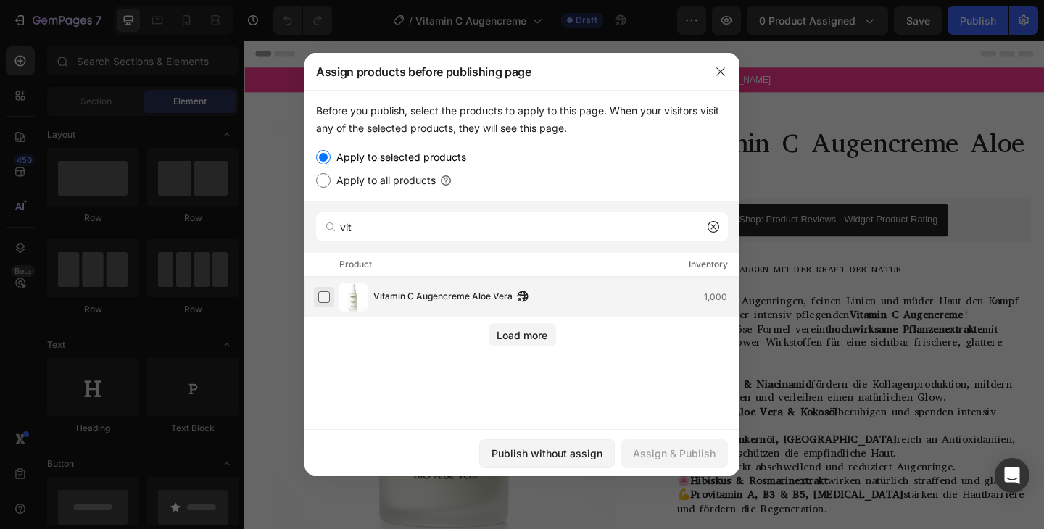
click at [329, 293] on label at bounding box center [324, 298] width 12 height 12
click at [656, 447] on div "Assign & Publish" at bounding box center [674, 453] width 83 height 15
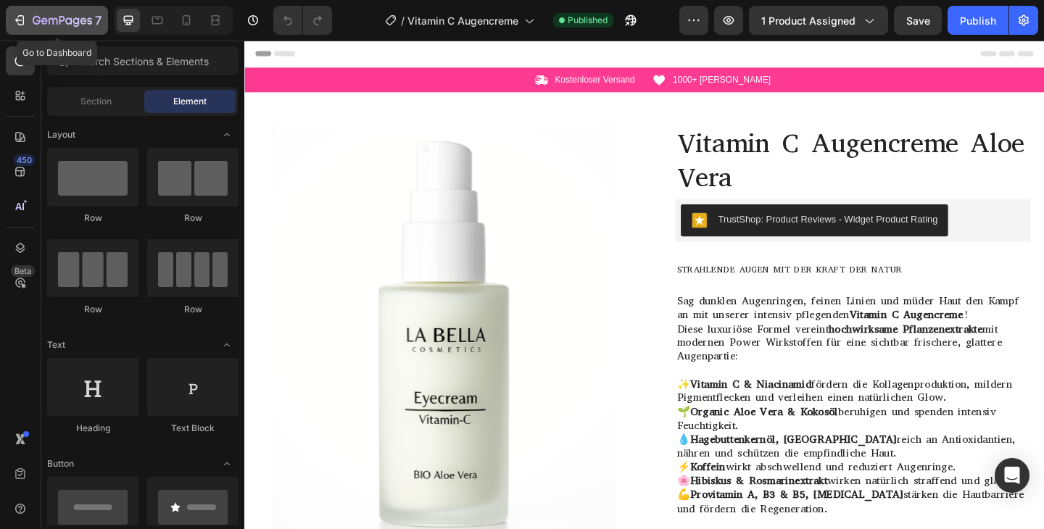
click at [28, 26] on div "7" at bounding box center [56, 20] width 89 height 17
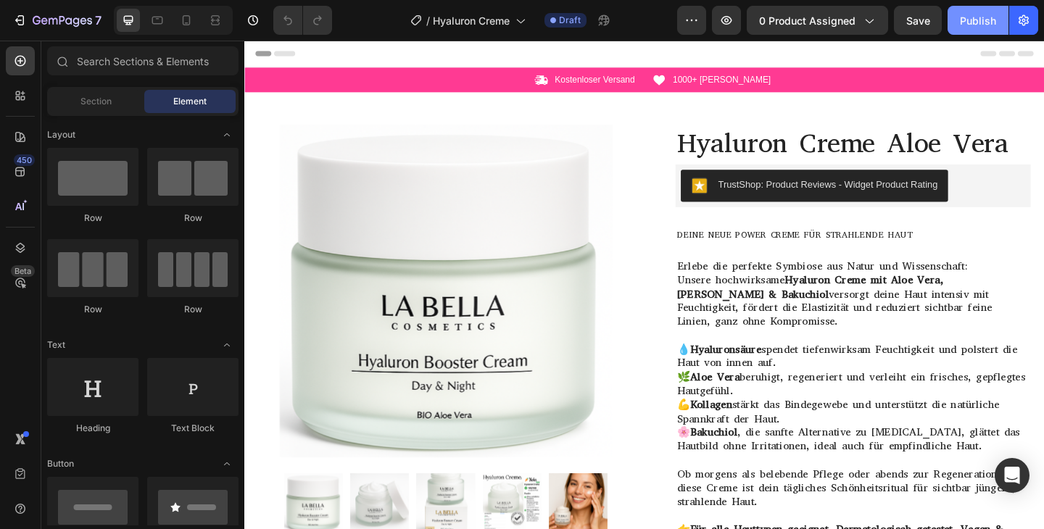
click at [966, 29] on button "Publish" at bounding box center [978, 20] width 61 height 29
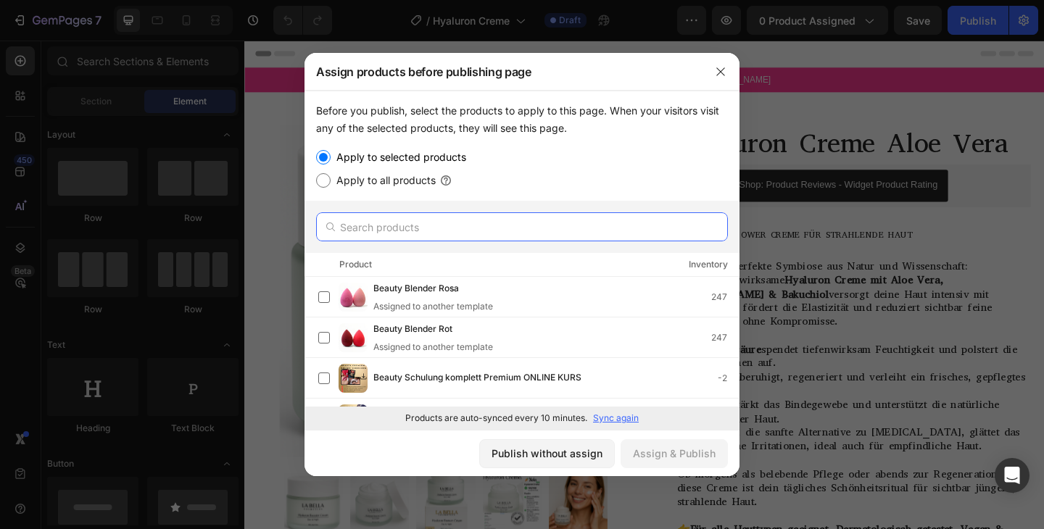
click at [429, 234] on input "text" at bounding box center [522, 226] width 412 height 29
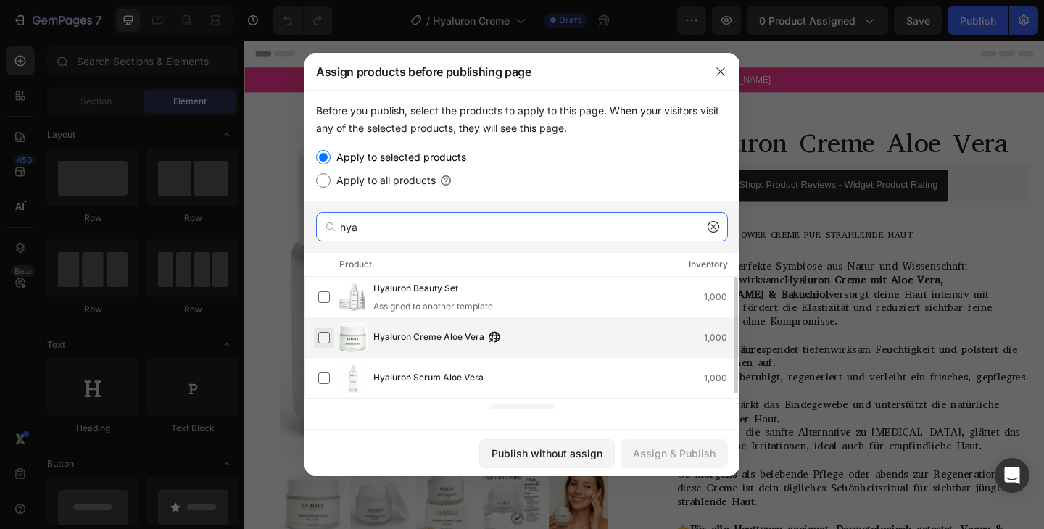
type input "hya"
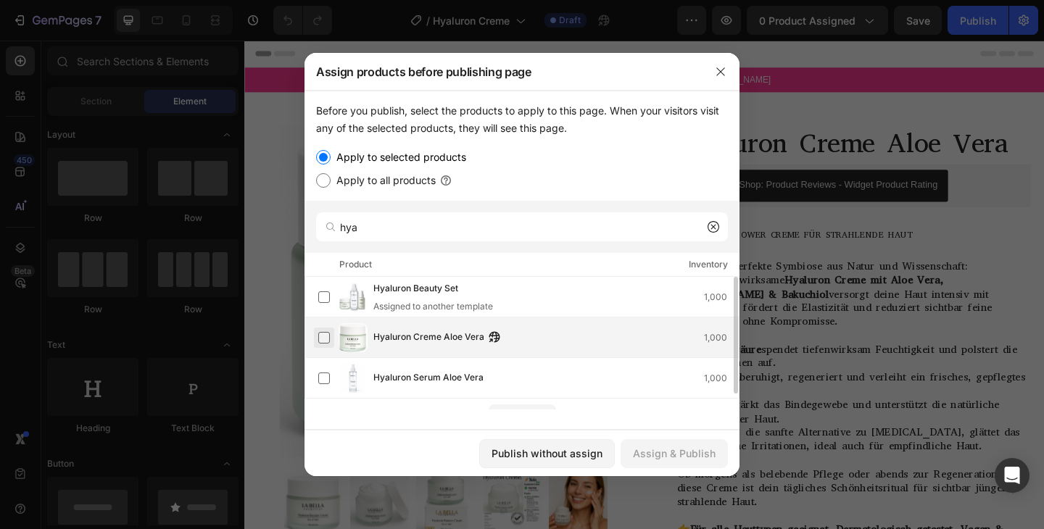
click at [329, 339] on label at bounding box center [324, 338] width 12 height 12
click at [692, 460] on div "Assign & Publish" at bounding box center [674, 453] width 83 height 15
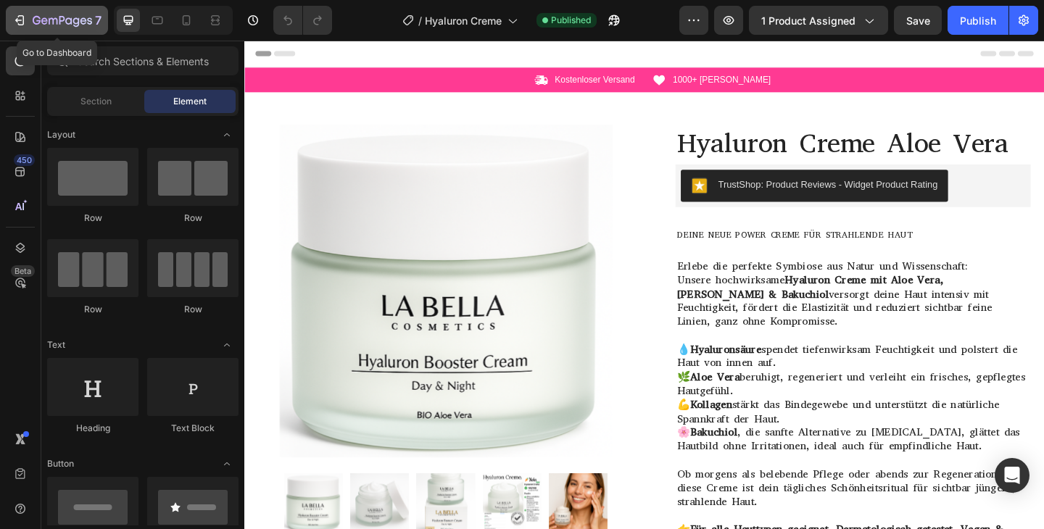
click at [71, 22] on icon "button" at bounding box center [68, 20] width 7 height 7
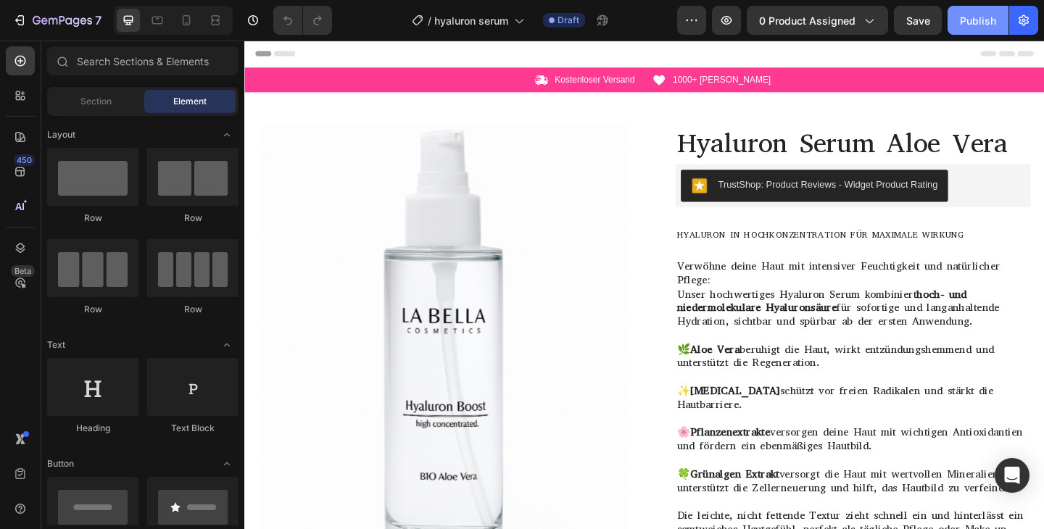
click at [967, 20] on div "Publish" at bounding box center [978, 20] width 36 height 15
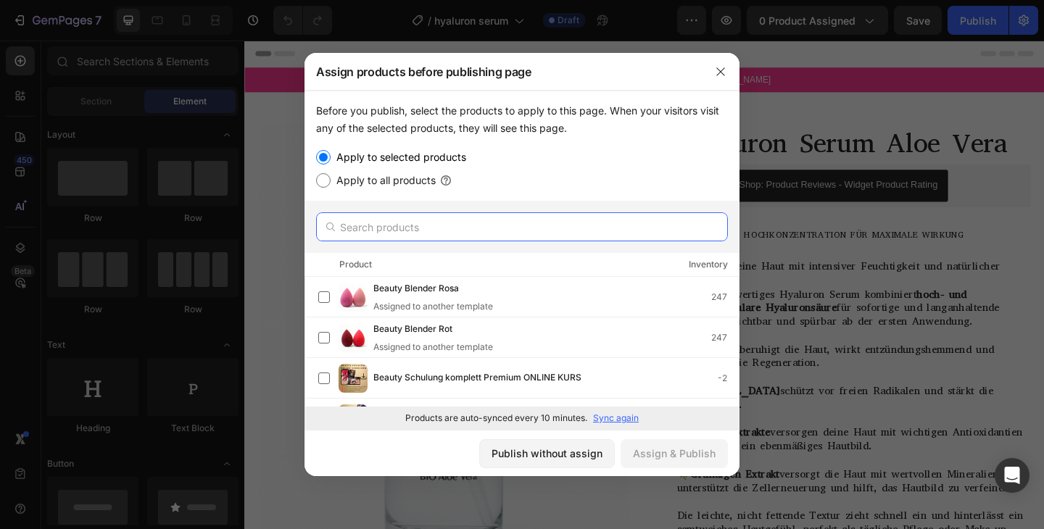
click at [438, 226] on input "text" at bounding box center [522, 226] width 412 height 29
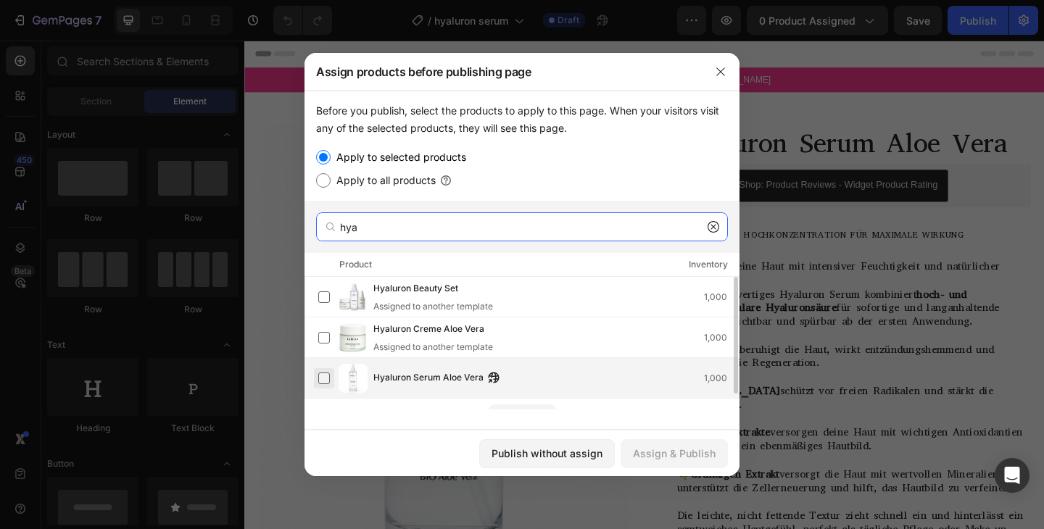
type input "hya"
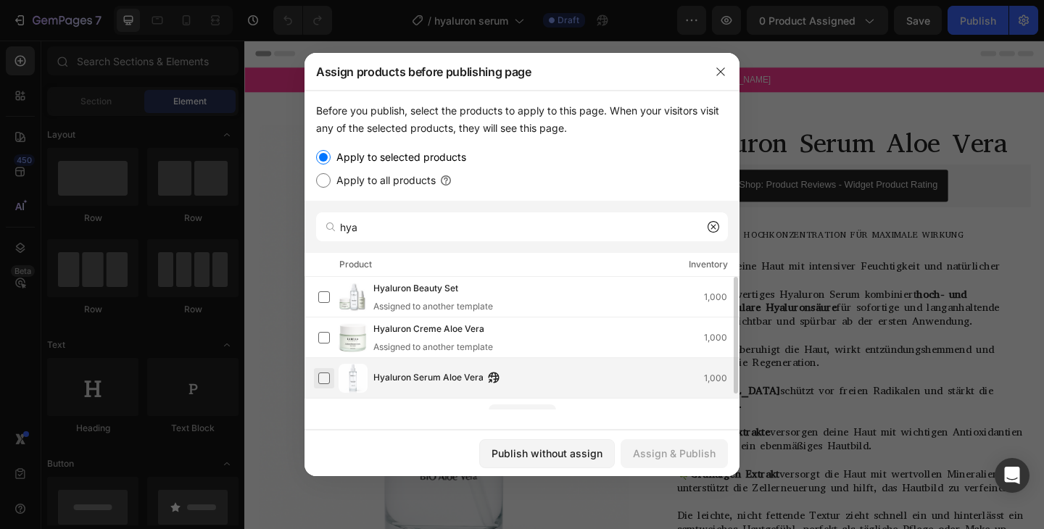
click at [327, 381] on label at bounding box center [324, 379] width 12 height 12
click at [644, 452] on div "Assign & Publish" at bounding box center [674, 453] width 83 height 15
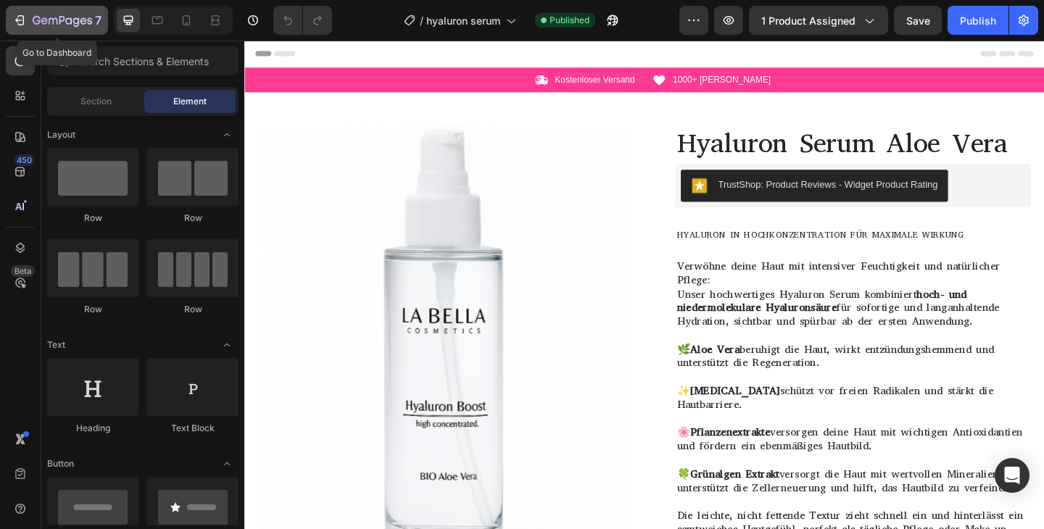
click at [11, 20] on button "7" at bounding box center [57, 20] width 102 height 29
